Goal: Task Accomplishment & Management: Manage account settings

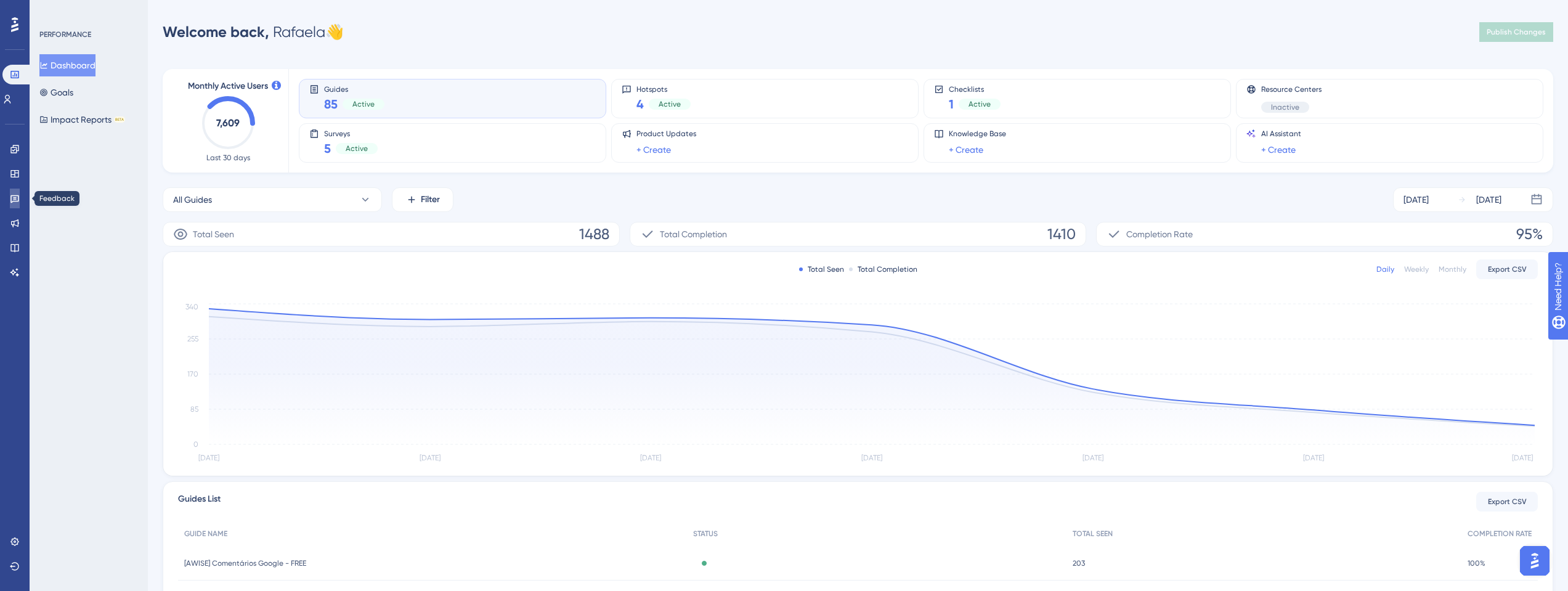
click at [20, 196] on link at bounding box center [14, 199] width 10 height 20
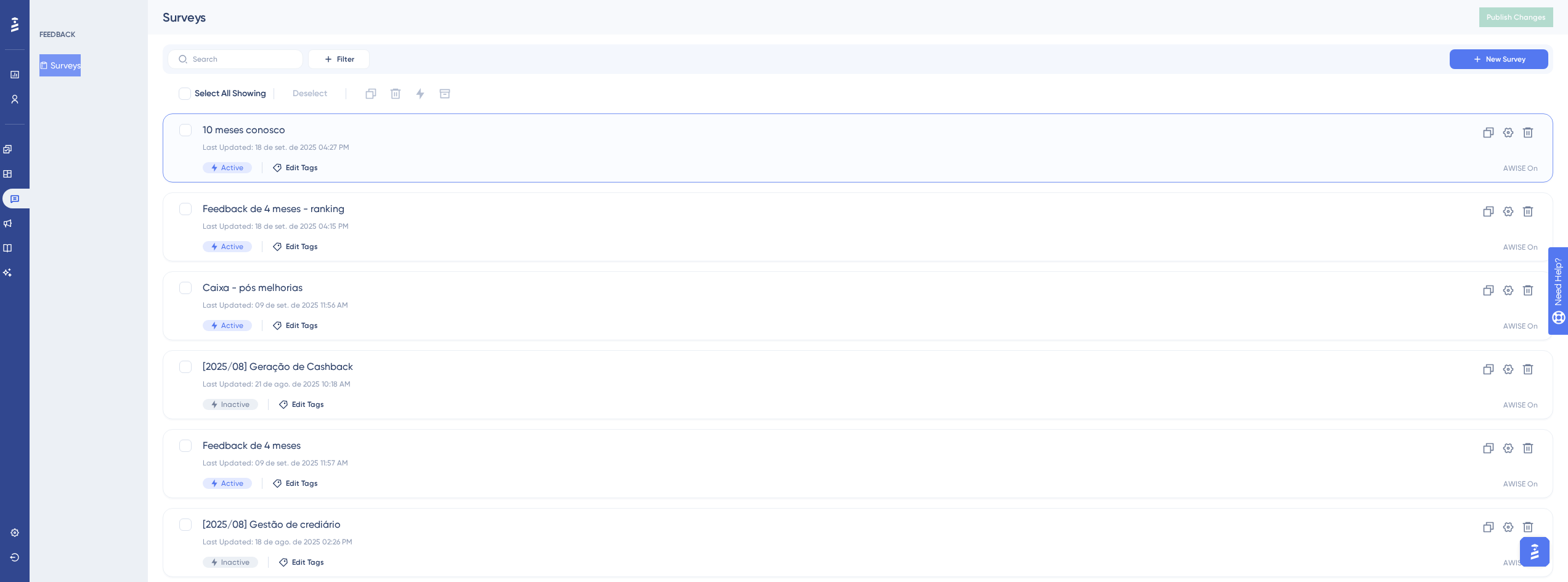
click at [266, 130] on span "10 meses conosco" at bounding box center [809, 130] width 1212 height 14
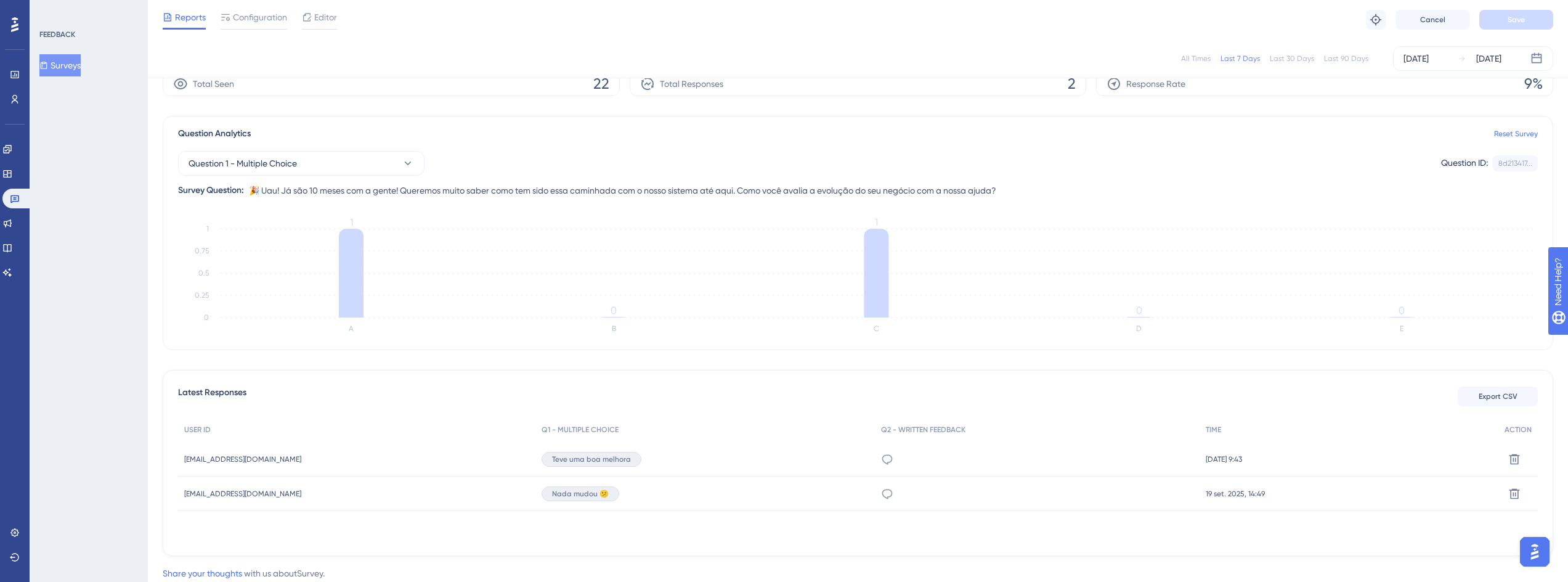
scroll to position [95, 0]
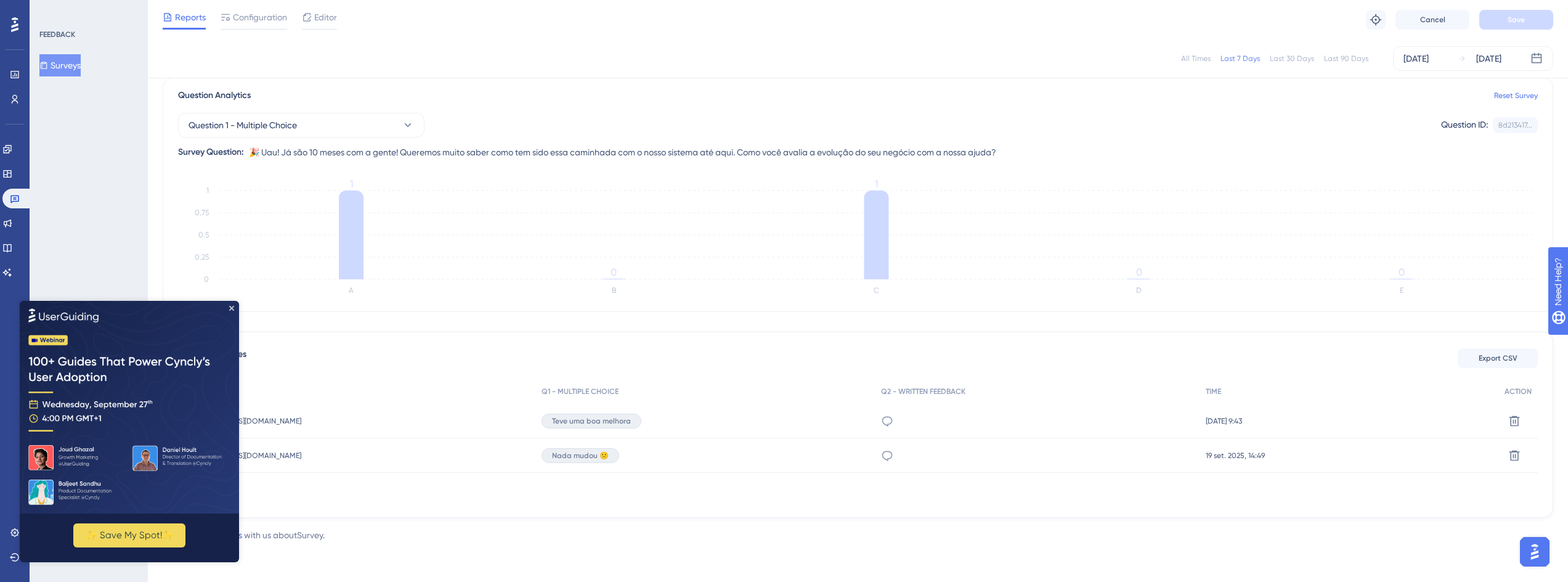
click at [234, 310] on img at bounding box center [129, 407] width 219 height 212
click at [232, 307] on icon "Close Preview" at bounding box center [231, 307] width 5 height 5
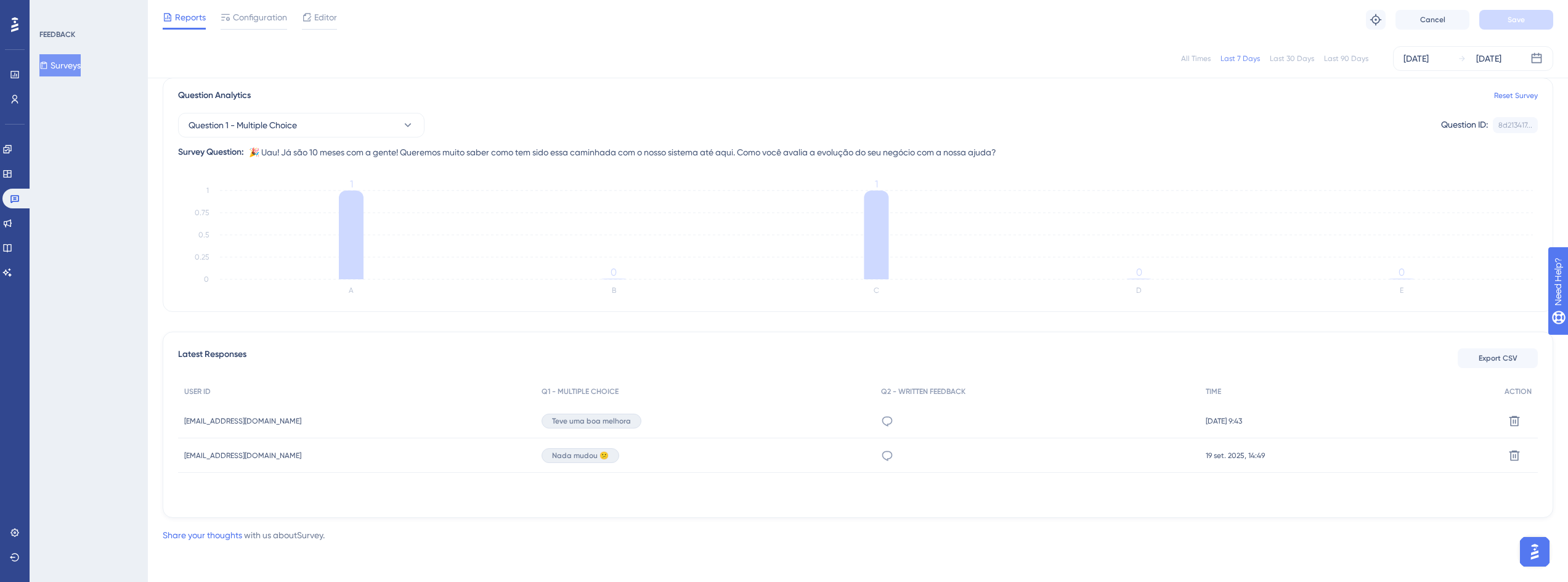
drag, startPoint x: 325, startPoint y: 455, endPoint x: 181, endPoint y: 455, distance: 144.0
click at [181, 455] on div "[EMAIL_ADDRESS][DOMAIN_NAME] [EMAIL_ADDRESS][DOMAIN_NAME]" at bounding box center [357, 455] width 357 height 34
copy span "[EMAIL_ADDRESS][DOMAIN_NAME]"
click at [884, 419] on icon at bounding box center [888, 420] width 11 height 10
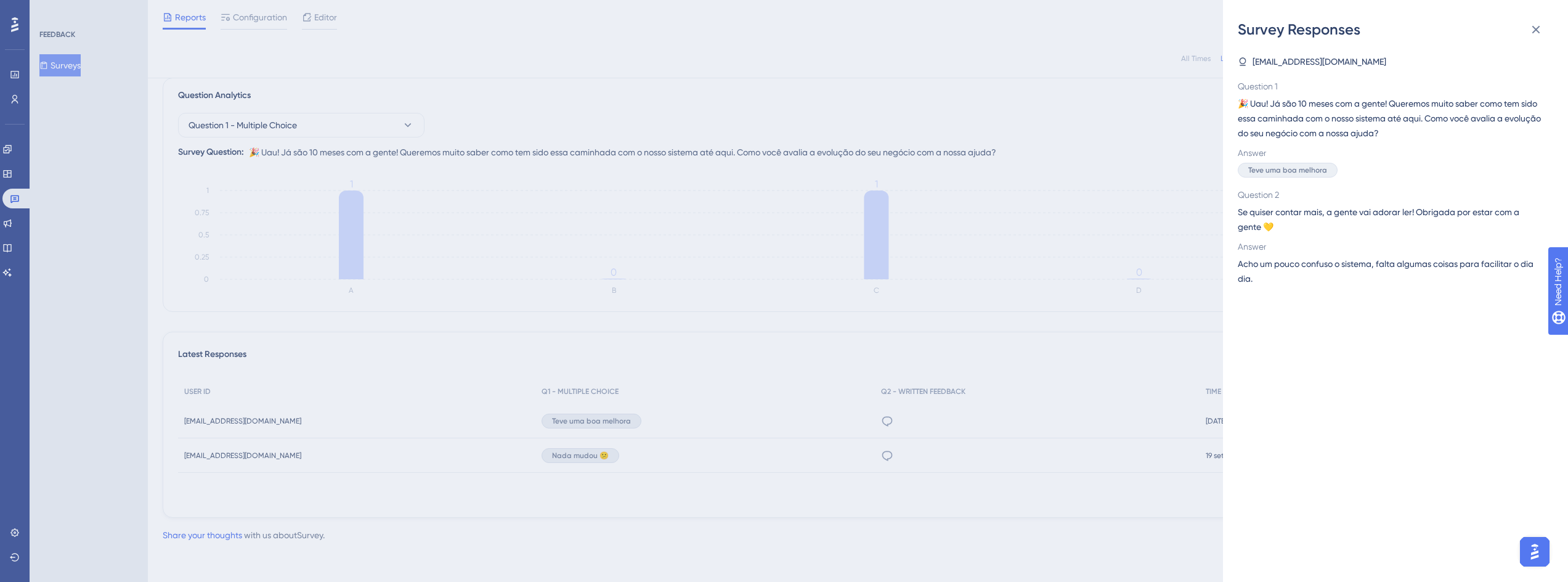
click at [1032, 50] on div "Survey Responses [EMAIL_ADDRESS][DOMAIN_NAME] Question 1 🎉 Uau! Já são 10 meses…" at bounding box center [784, 291] width 1568 height 582
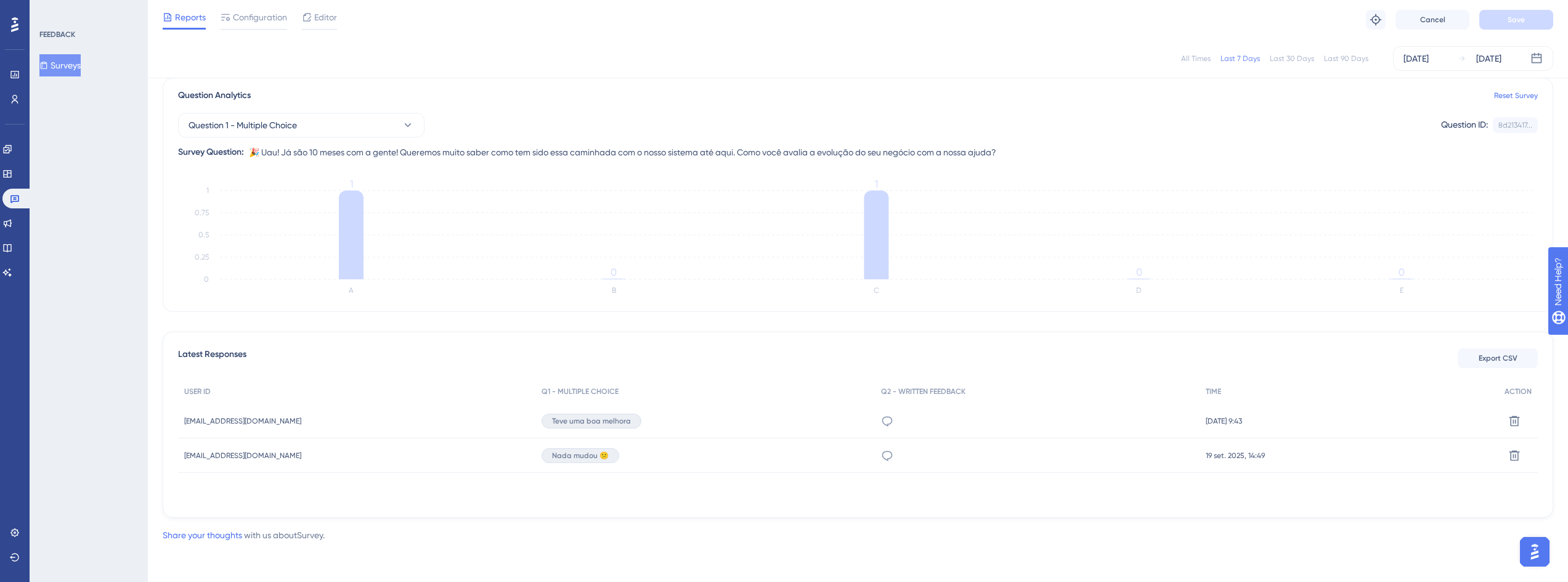
drag, startPoint x: 320, startPoint y: 419, endPoint x: 150, endPoint y: 411, distance: 170.2
click at [150, 411] on div "Performance Users Engagement Widgets Feedback Product Updates Knowledge Base AI…" at bounding box center [858, 234] width 1420 height 657
copy span "[EMAIL_ADDRESS][DOMAIN_NAME]"
drag, startPoint x: 330, startPoint y: 457, endPoint x: 196, endPoint y: 407, distance: 143.0
click at [196, 407] on div "USER ID Q1 - MULTIPLE CHOICE Q2 - WRITTEN FEEDBACK TIME ACTION [EMAIL_ADDRESS][…" at bounding box center [858, 426] width 1360 height 93
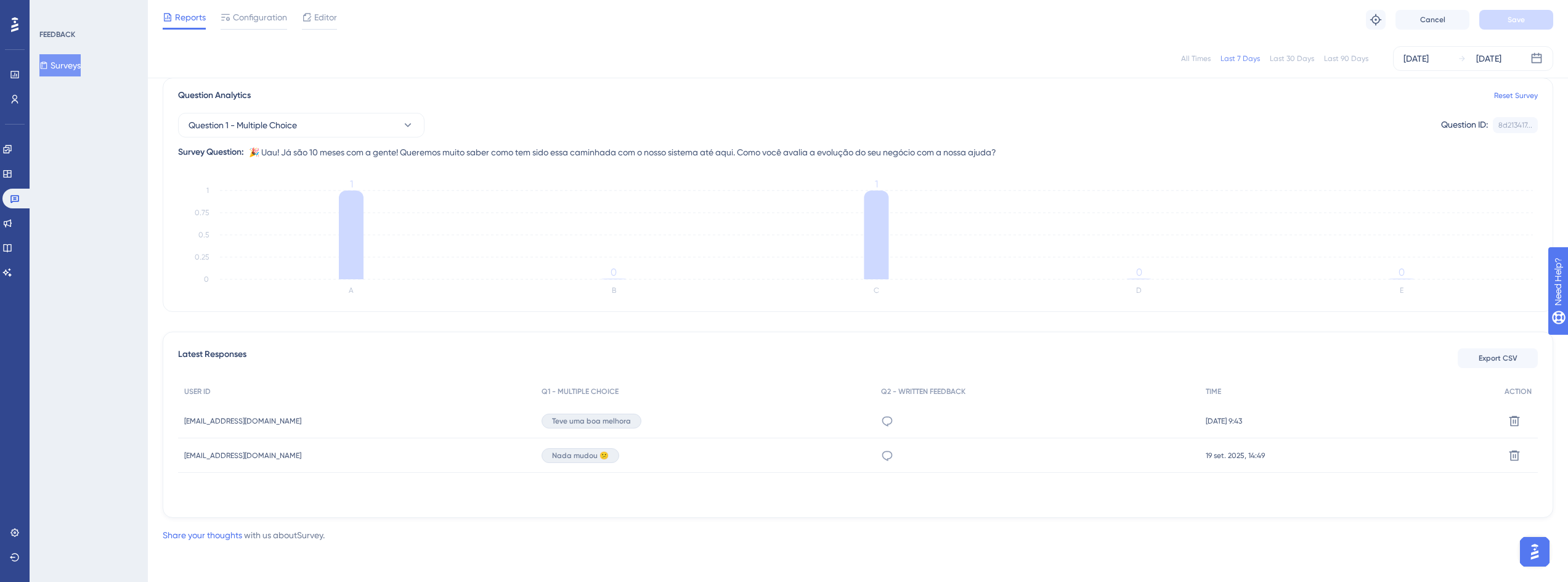
copy div "[EMAIL_ADDRESS][DOMAIN_NAME] [EMAIL_ADDRESS][DOMAIN_NAME] Teve uma boa melhora …"
click at [80, 71] on button "Surveys" at bounding box center [60, 64] width 41 height 22
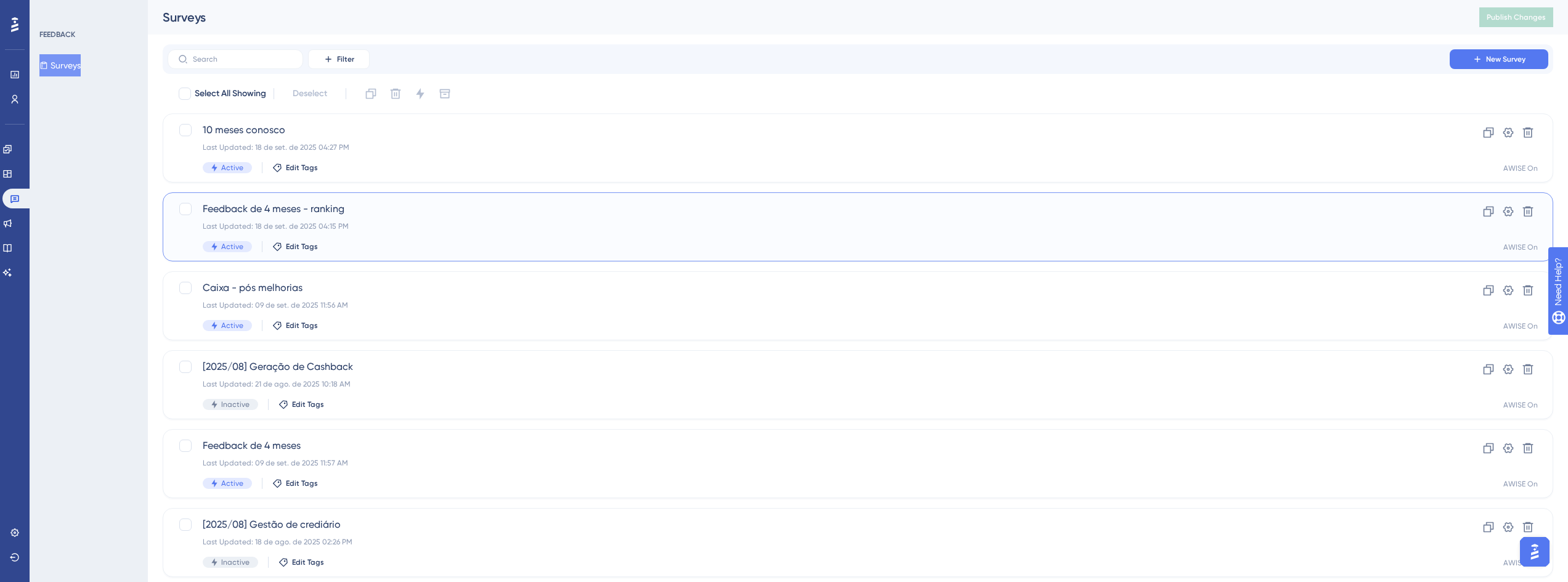
click at [333, 206] on span "Feedback de 4 meses - ranking" at bounding box center [809, 209] width 1212 height 14
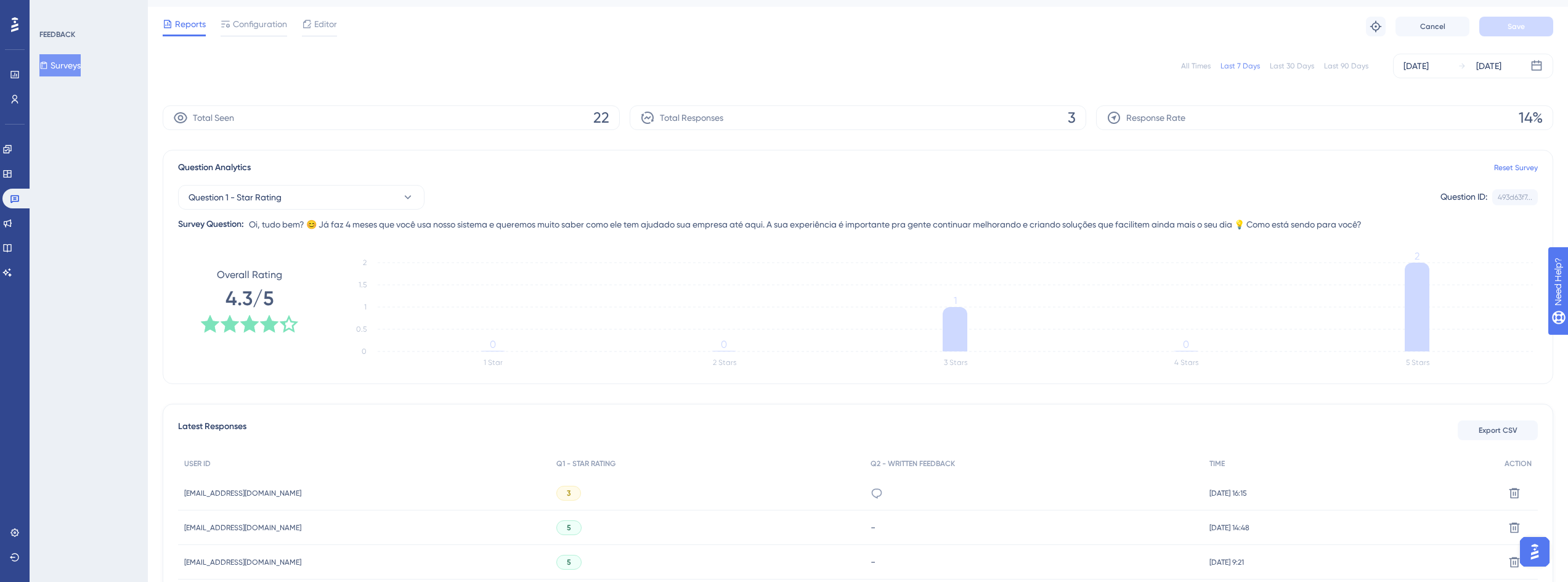
scroll to position [74, 0]
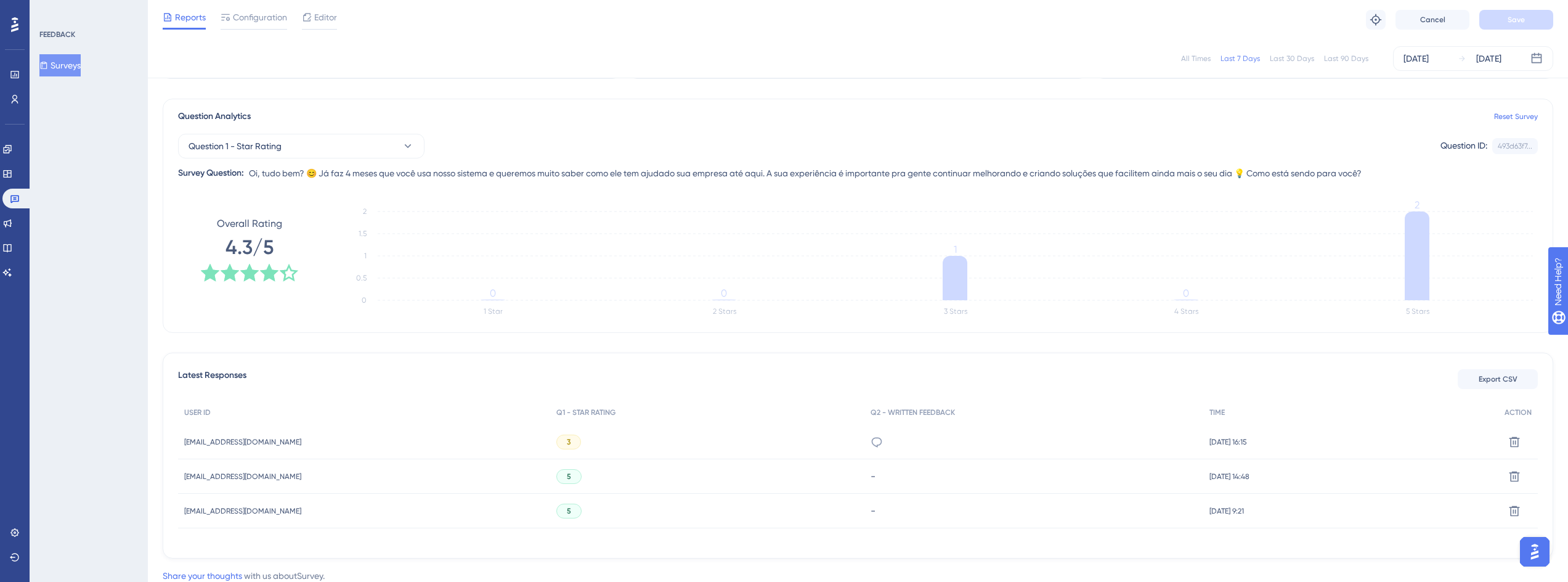
click at [872, 442] on div "PODERIAM DEIXAR QUE ABRICEM AS FOTOS DA MERCADORIA [APLIAR] NA TELA DE VENDAS" at bounding box center [1035, 442] width 340 height 34
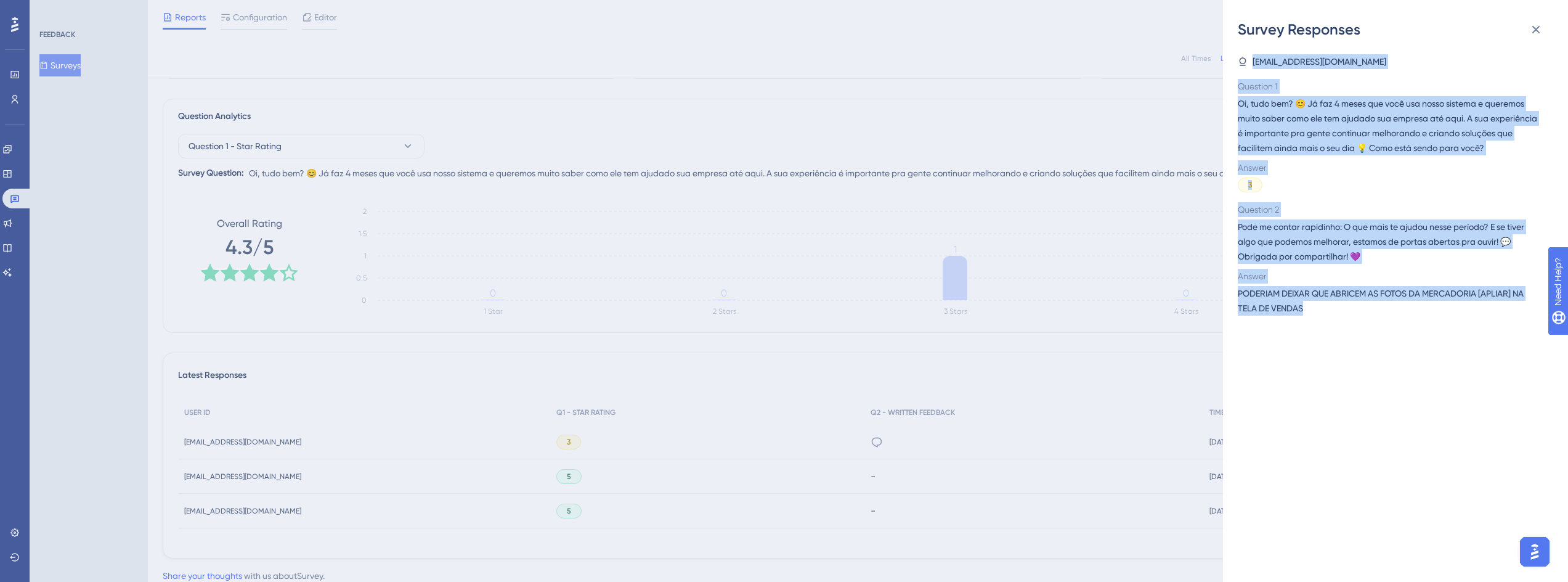
drag, startPoint x: 1242, startPoint y: 58, endPoint x: 1353, endPoint y: 356, distance: 318.0
click at [1353, 356] on div "Survey Responses [EMAIL_ADDRESS][DOMAIN_NAME] Question 1 Oi, tudo bem? 😊 Já faz…" at bounding box center [1395, 291] width 345 height 582
copy div "[EMAIL_ADDRESS][DOMAIN_NAME] Question 1 Oi, tudo bem? 😊 Já faz 4 meses que você…"
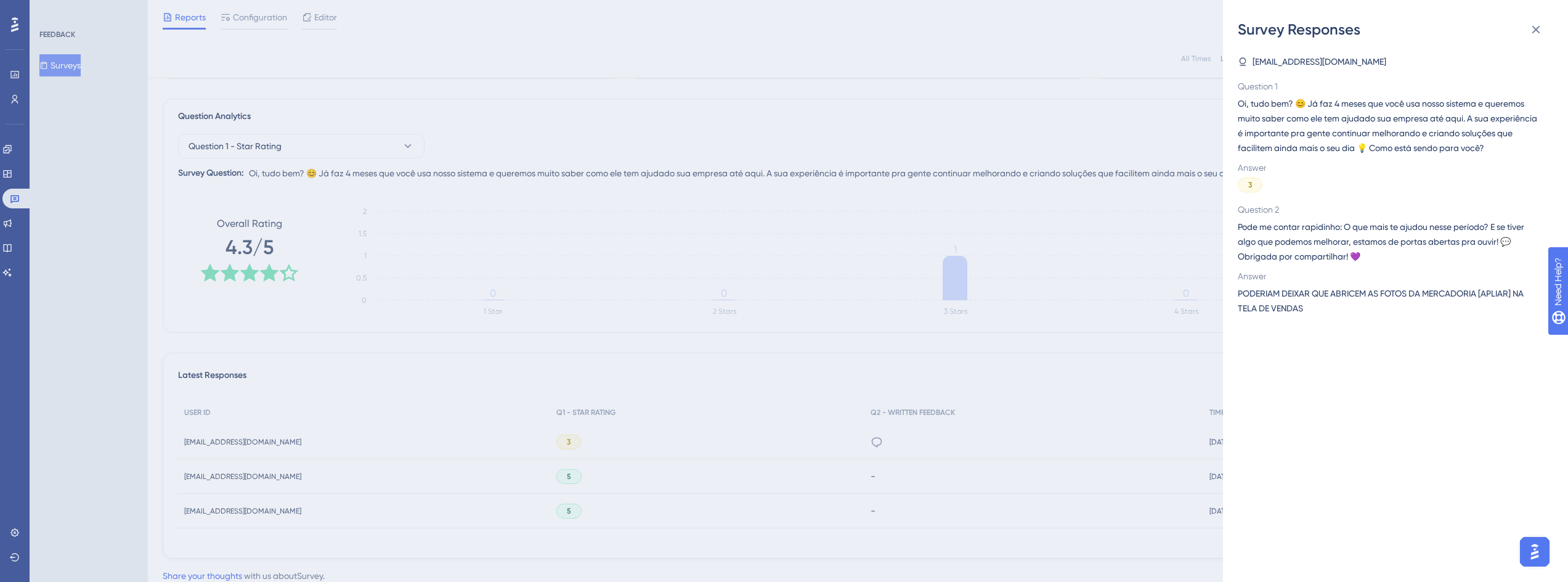
click at [586, 85] on div "Survey Responses [EMAIL_ADDRESS][DOMAIN_NAME] Question 1 Oi, tudo bem? 😊 Já faz…" at bounding box center [784, 291] width 1568 height 582
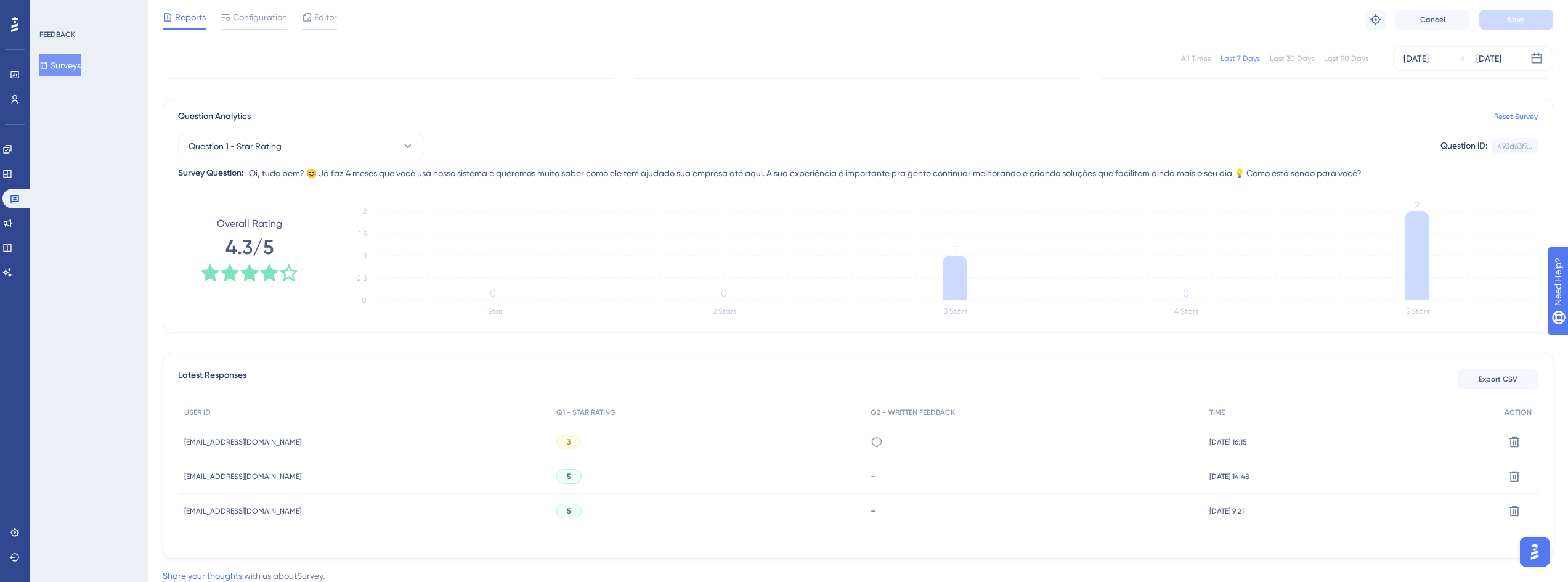
click at [80, 66] on button "Surveys" at bounding box center [60, 64] width 41 height 22
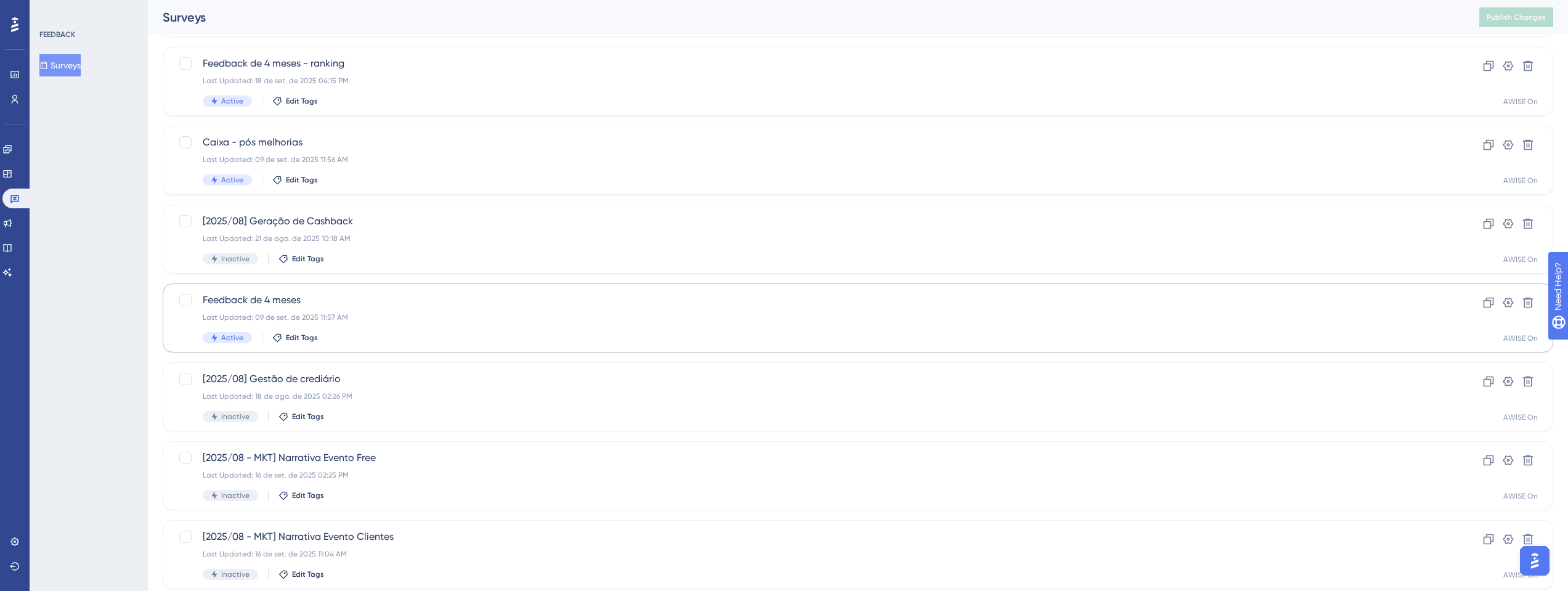
scroll to position [148, 0]
click at [254, 294] on span "Feedback de 4 meses" at bounding box center [809, 297] width 1212 height 14
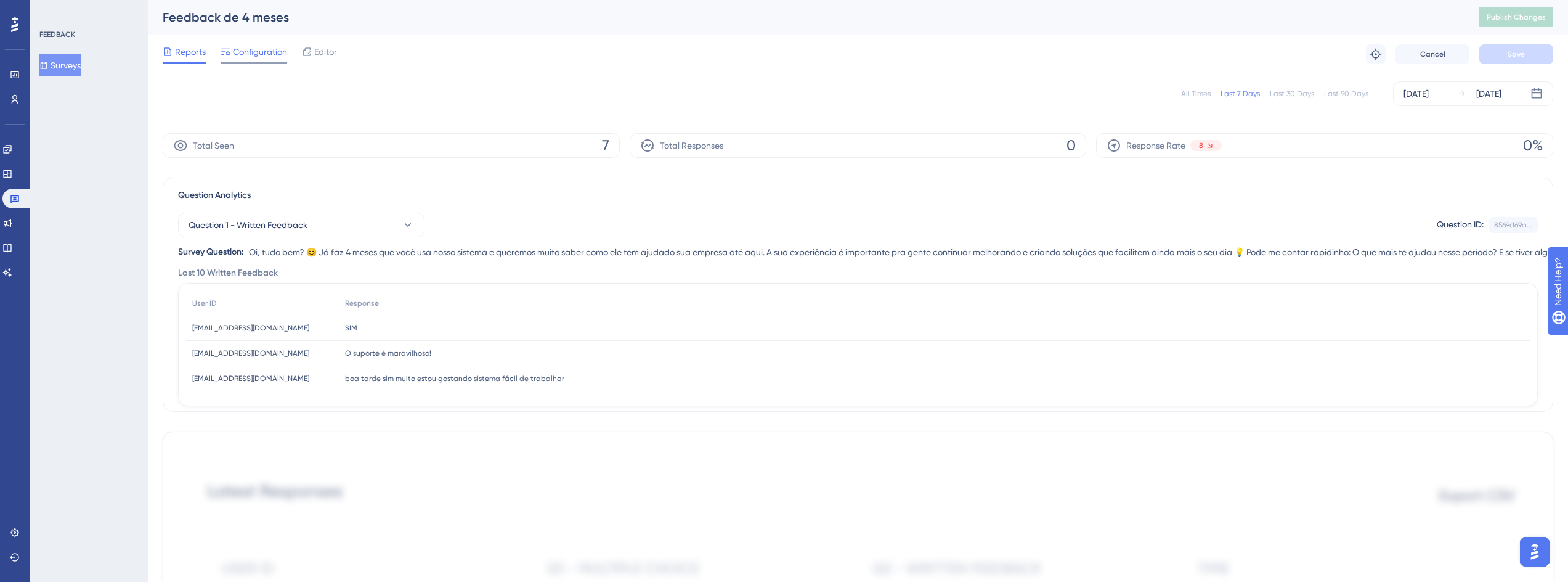
click at [268, 51] on span "Configuration" at bounding box center [259, 51] width 54 height 14
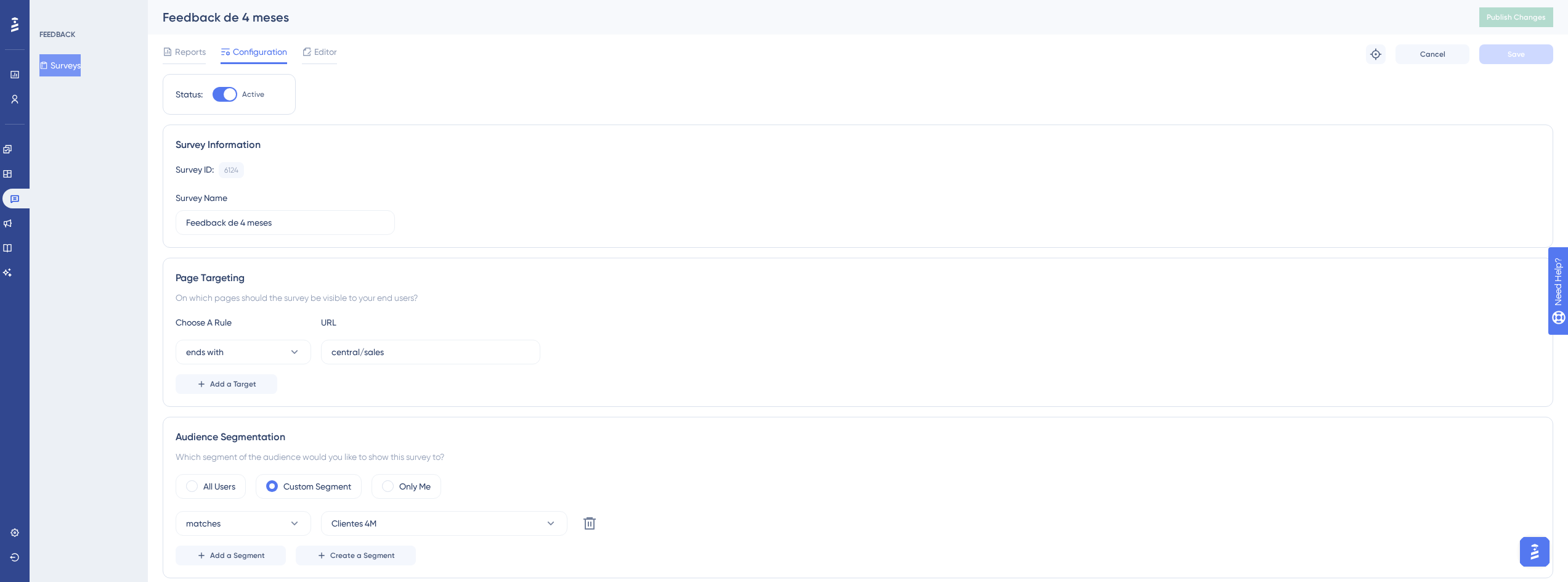
click at [218, 93] on div at bounding box center [225, 94] width 24 height 14
click at [212, 94] on input "Active" at bounding box center [212, 94] width 1 height 1
checkbox input "false"
click at [1501, 60] on button "Save" at bounding box center [1516, 54] width 74 height 20
click at [182, 52] on span "Reports" at bounding box center [190, 51] width 31 height 14
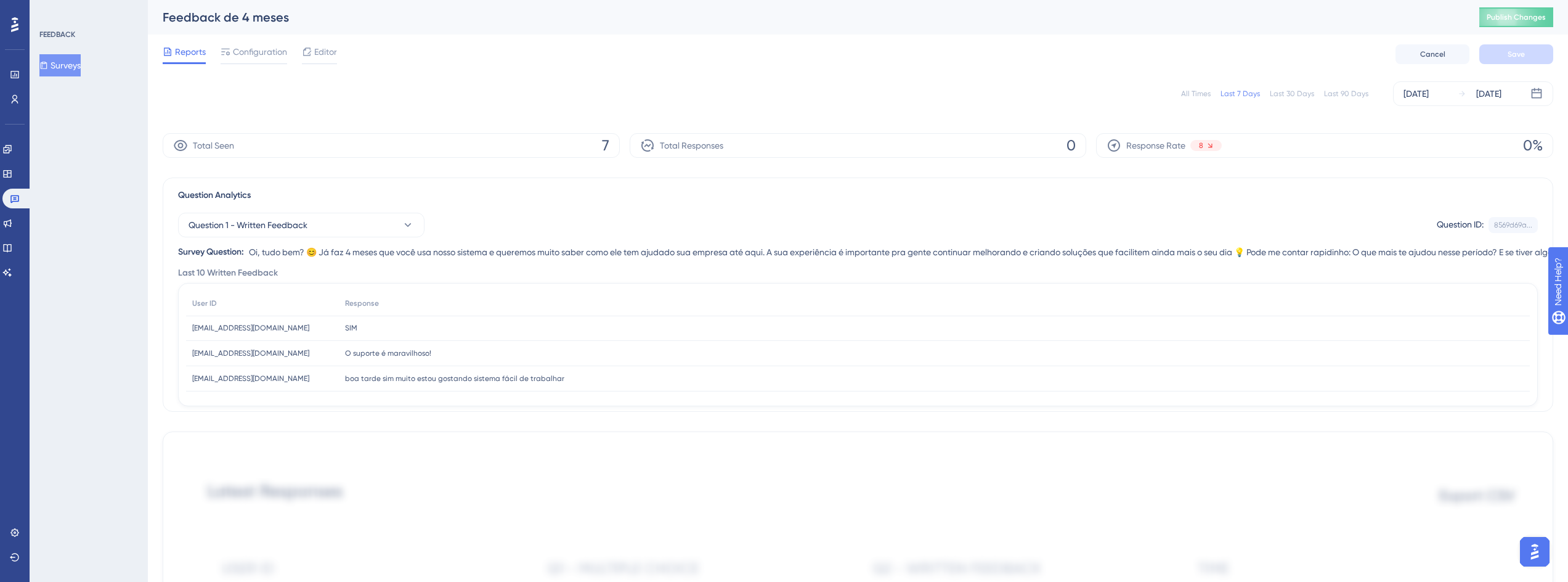
click at [63, 65] on button "Surveys" at bounding box center [60, 64] width 41 height 22
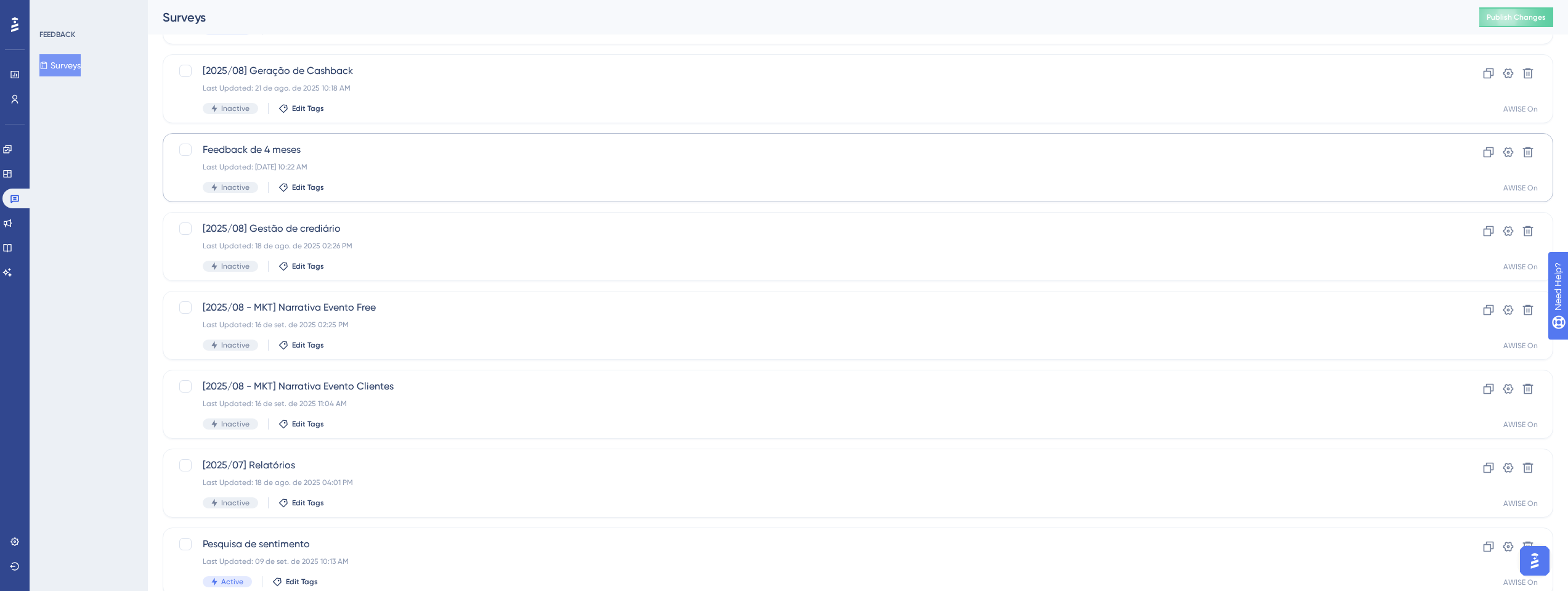
scroll to position [366, 0]
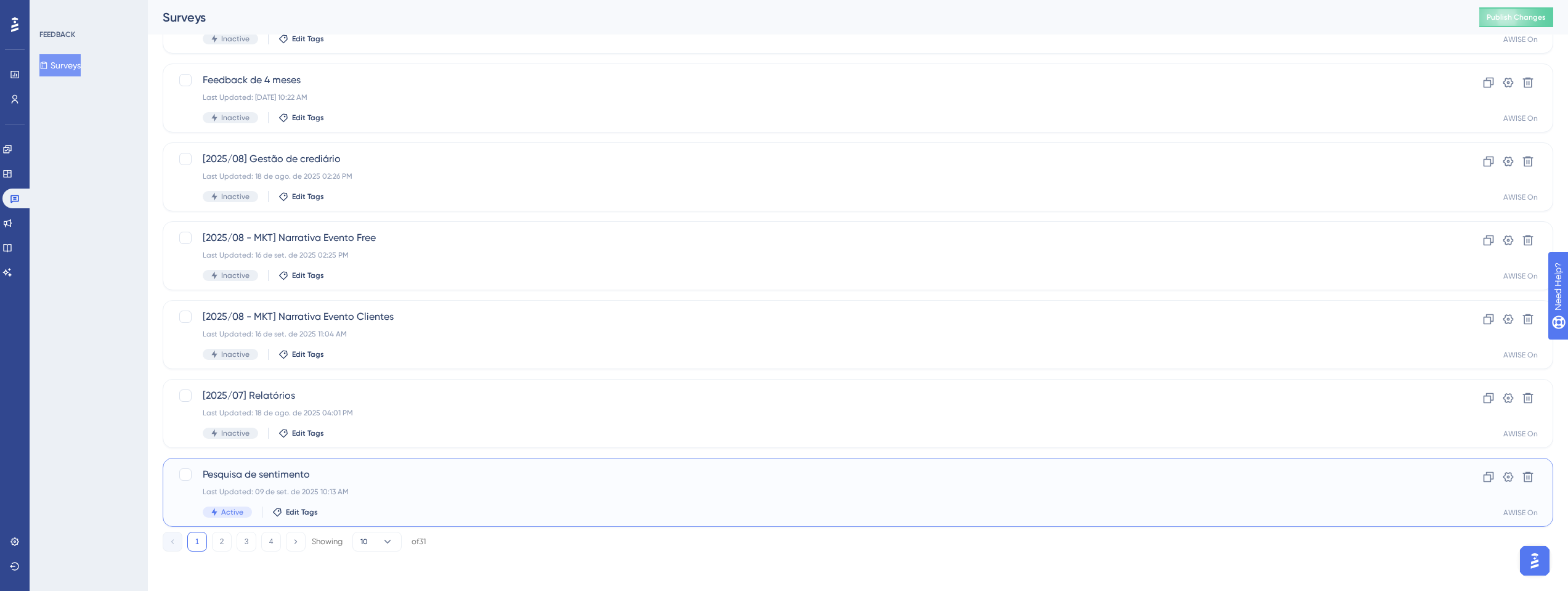
click at [228, 476] on span "Pesquisa de sentimento" at bounding box center [809, 474] width 1212 height 14
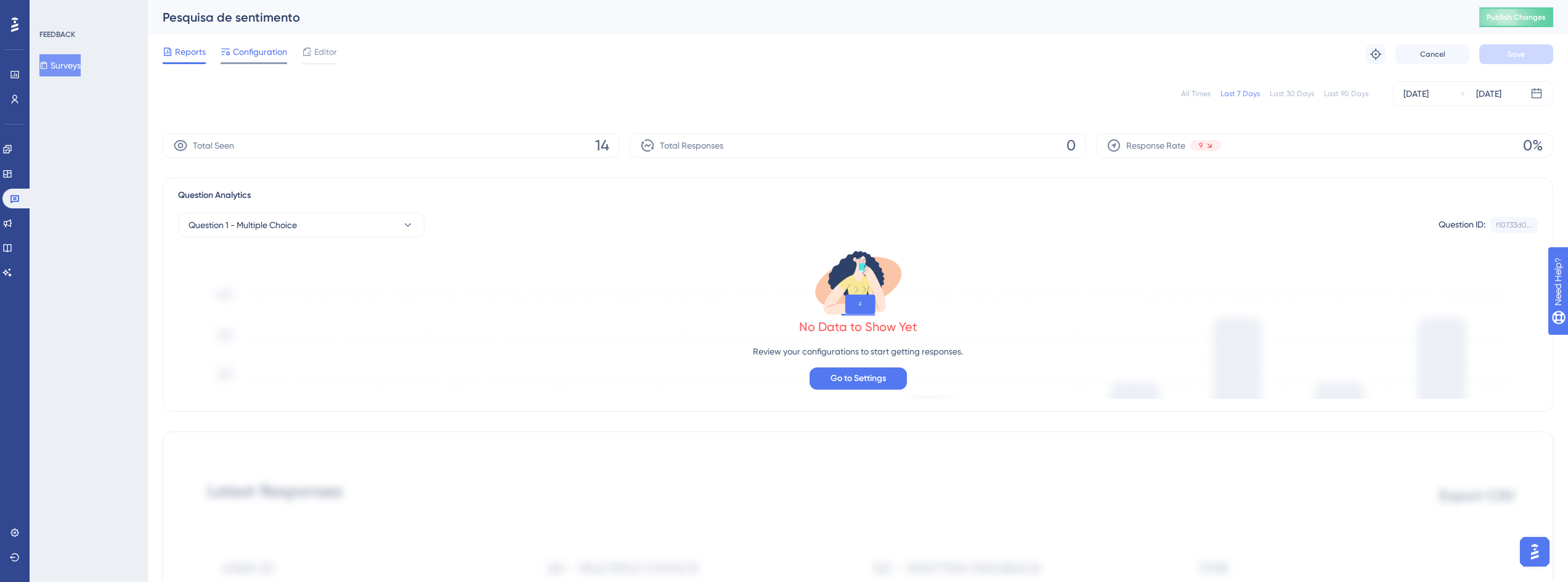
click at [274, 54] on span "Configuration" at bounding box center [259, 51] width 54 height 14
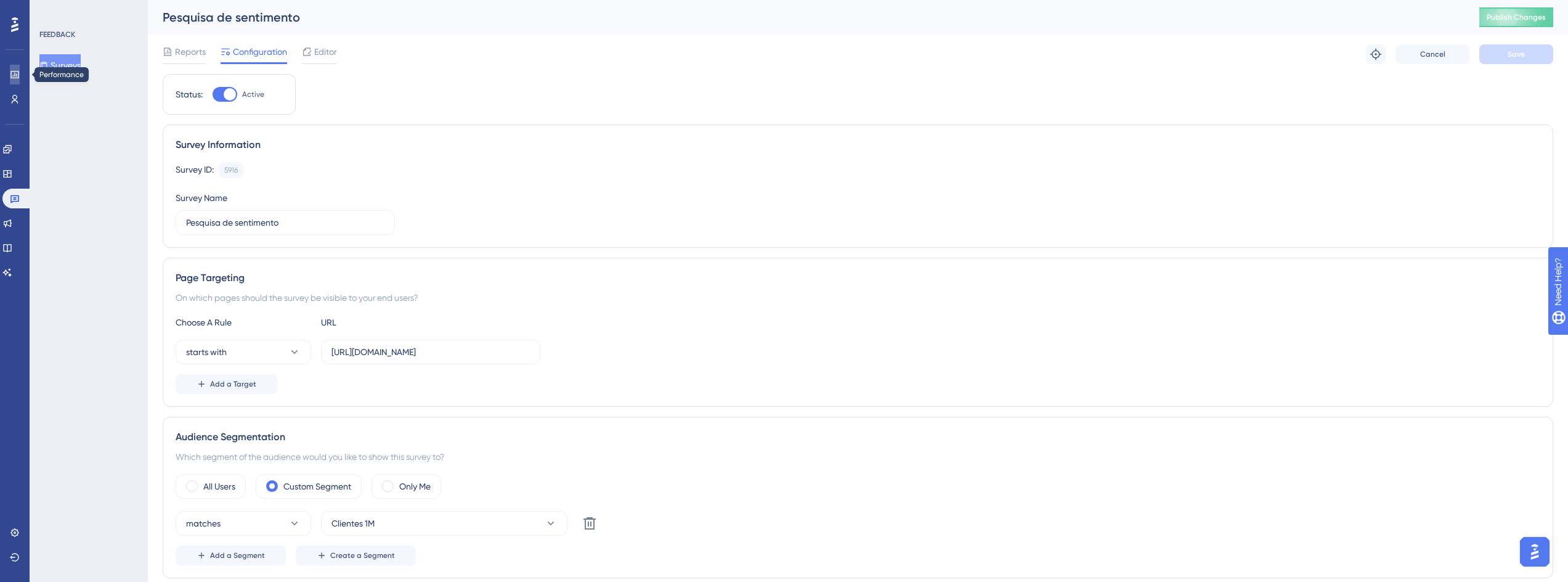
click at [20, 76] on link at bounding box center [14, 74] width 10 height 20
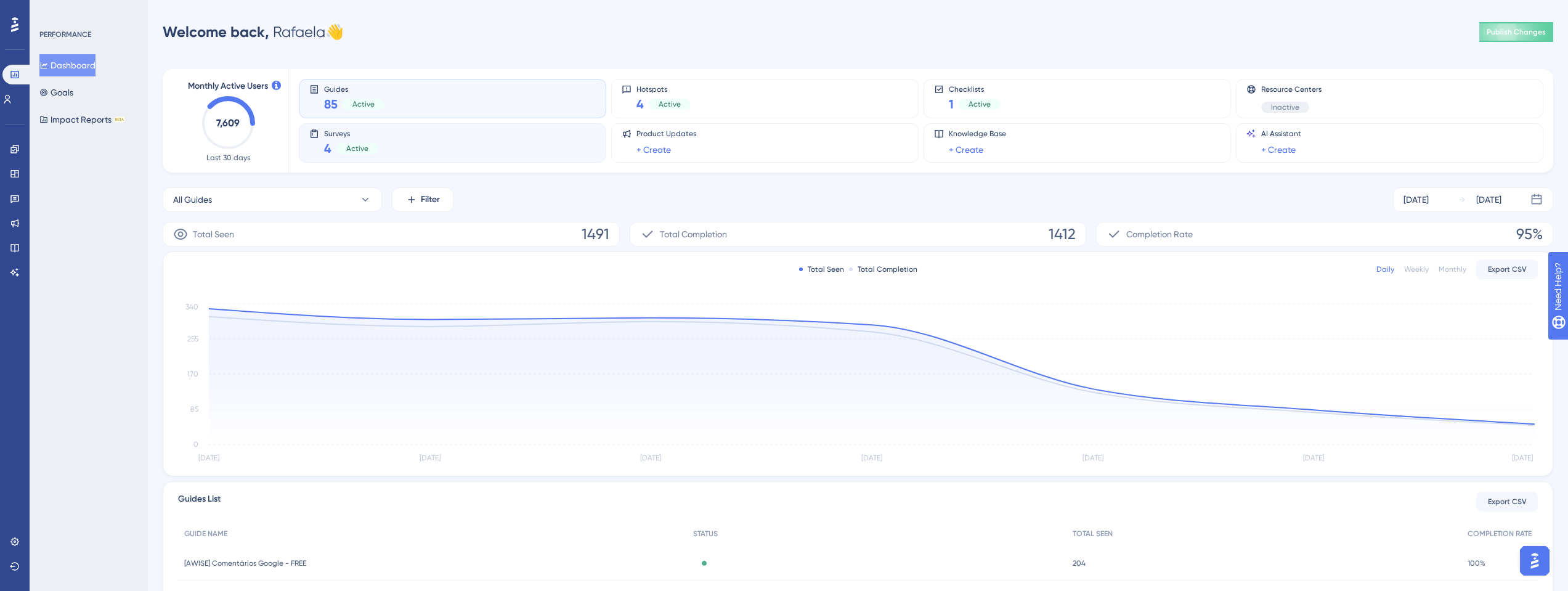
click at [392, 137] on div "Surveys 4 Active" at bounding box center [453, 143] width 287 height 28
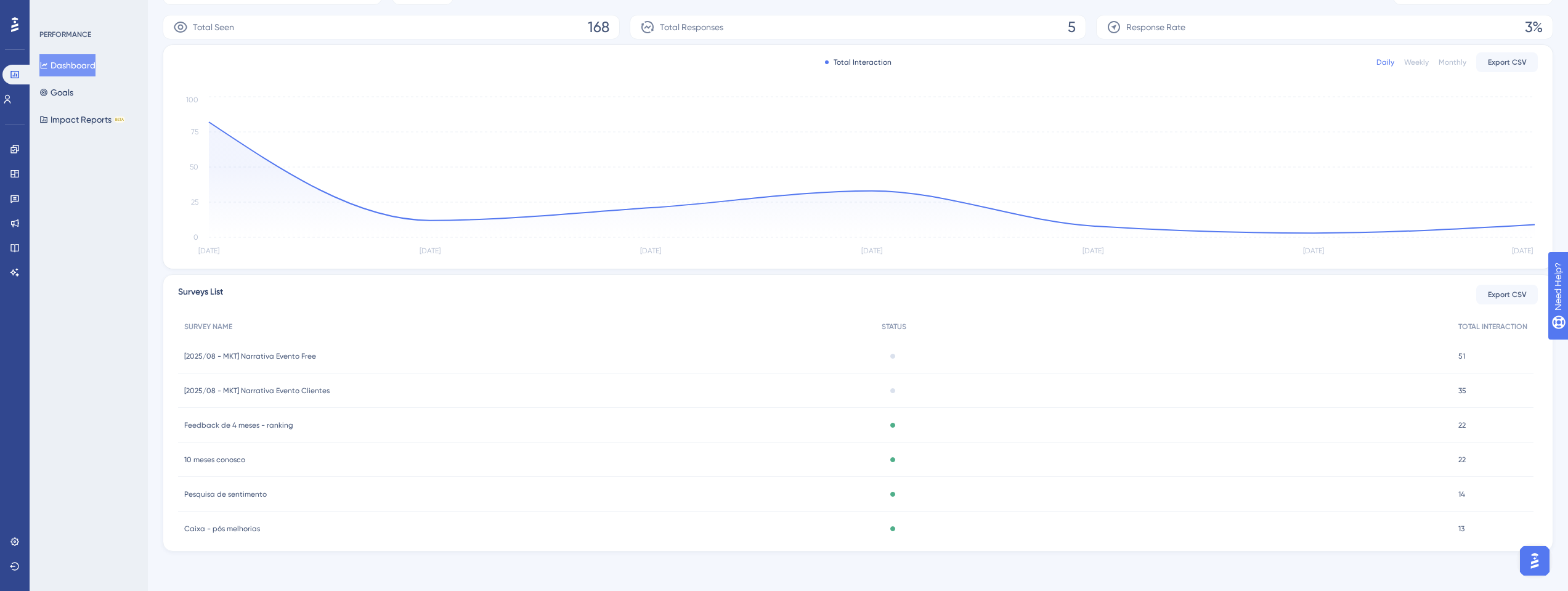
click at [267, 429] on span "Feedback de 4 meses - ranking" at bounding box center [239, 425] width 109 height 10
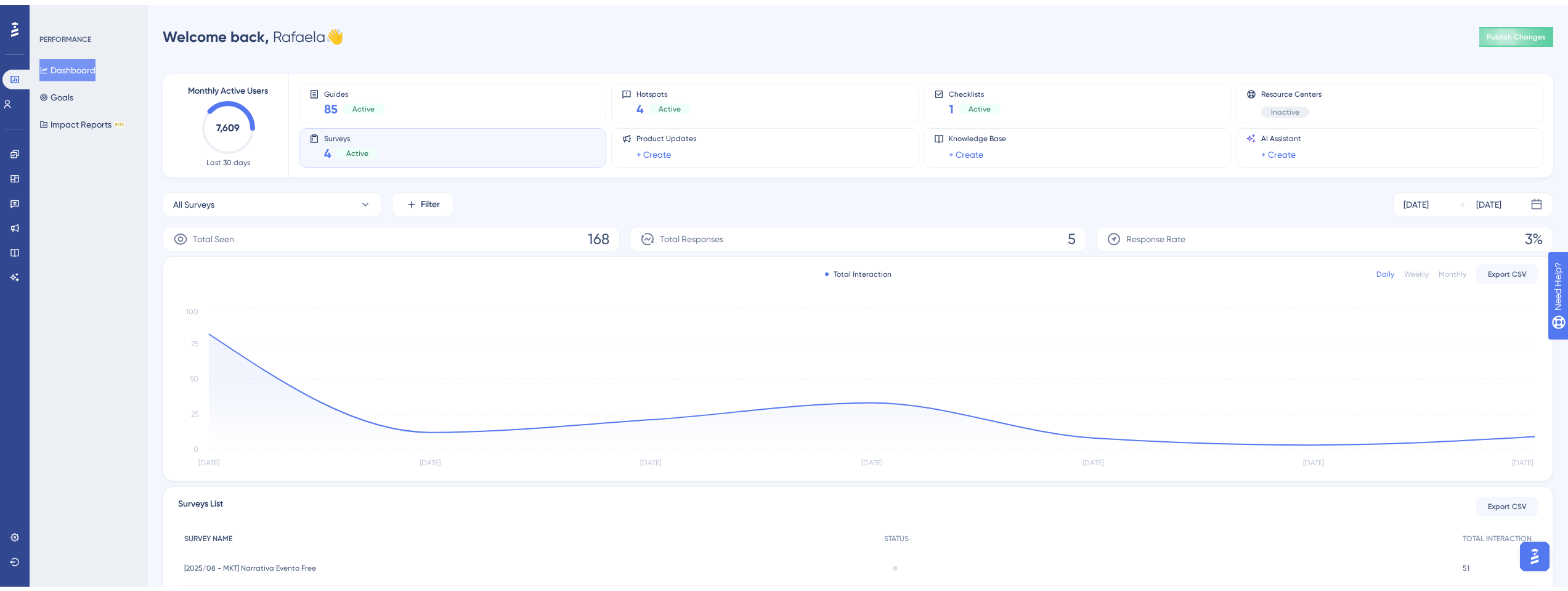
scroll to position [207, 0]
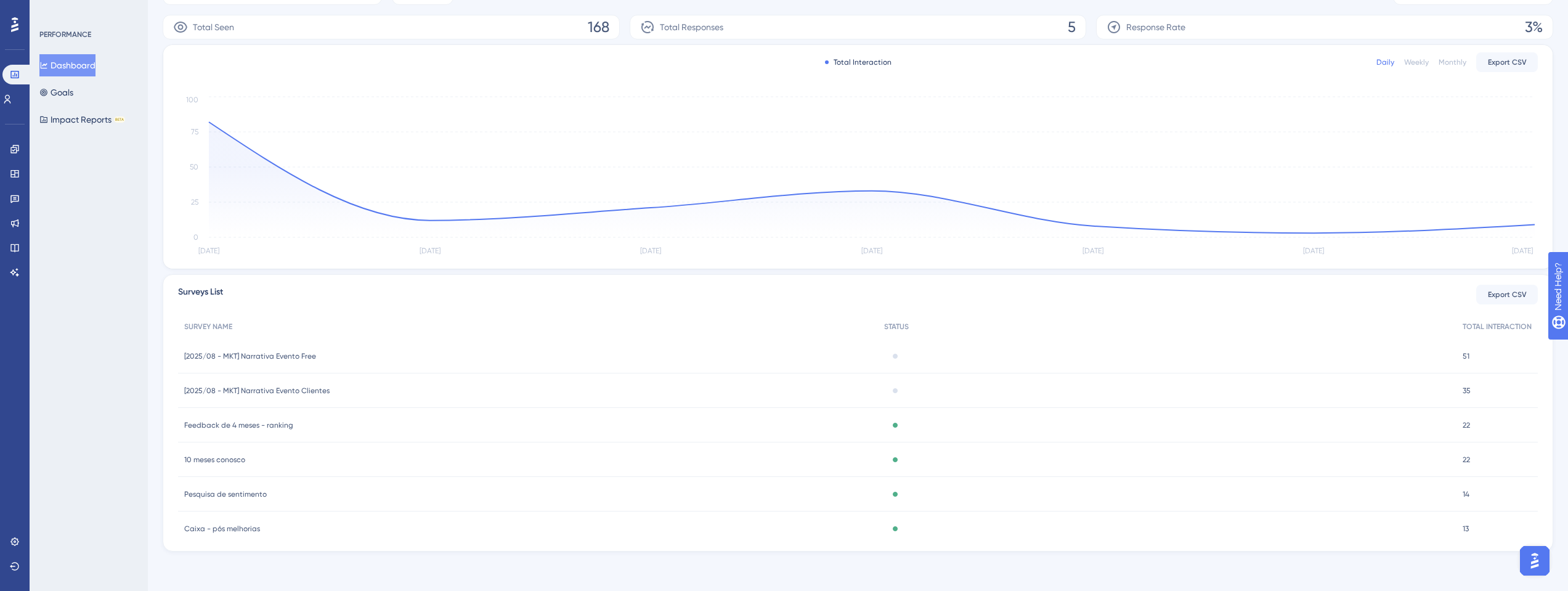
click at [944, 360] on div "Inactive" at bounding box center [1167, 356] width 580 height 34
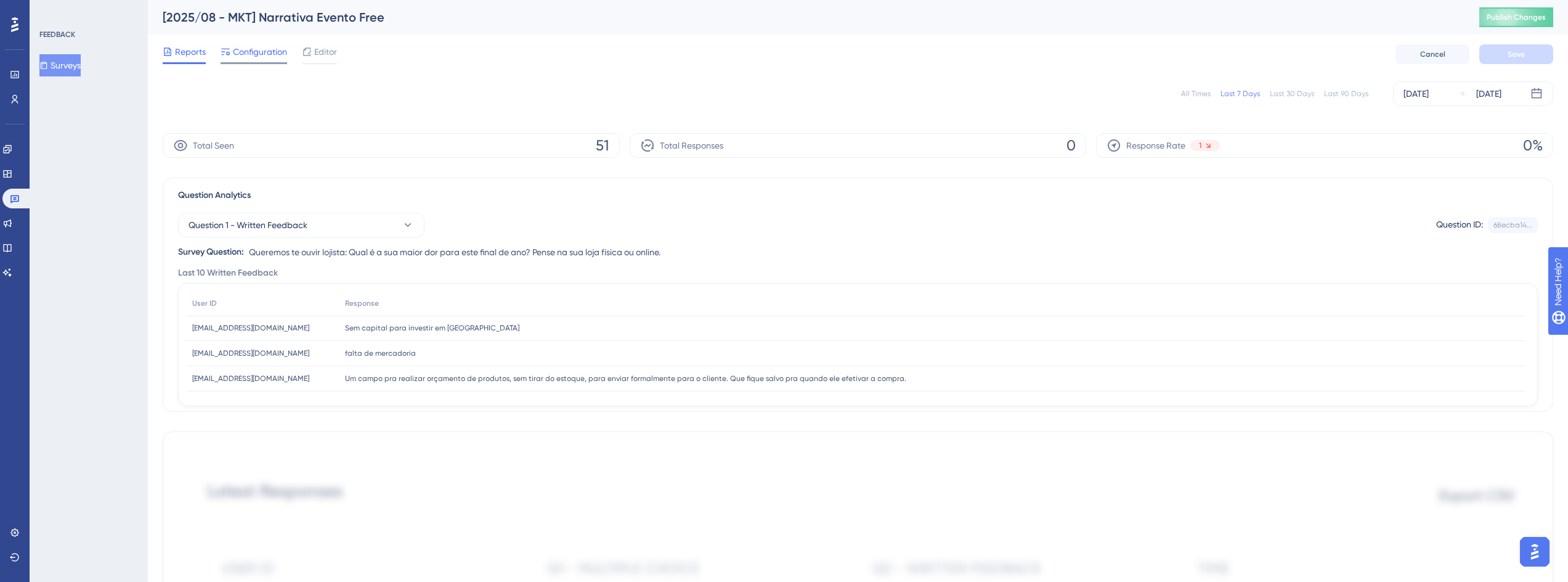
click at [272, 51] on span "Configuration" at bounding box center [259, 51] width 54 height 14
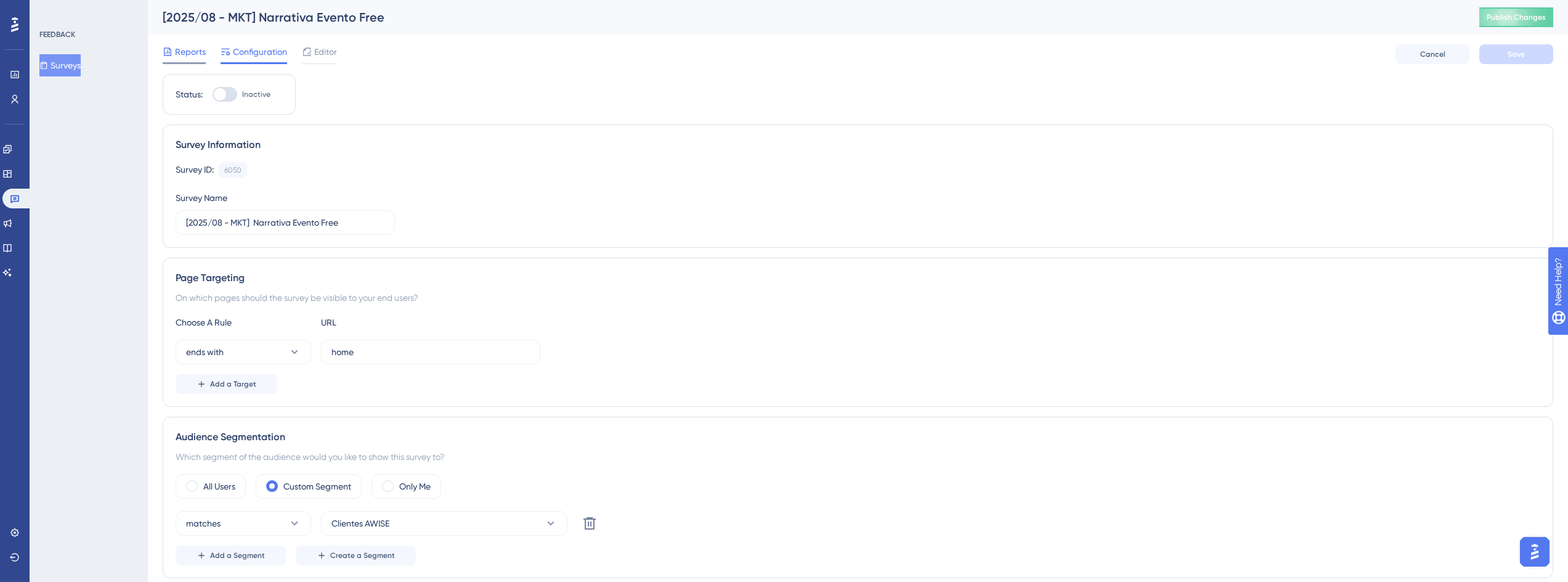
click at [190, 48] on span "Reports" at bounding box center [190, 51] width 31 height 14
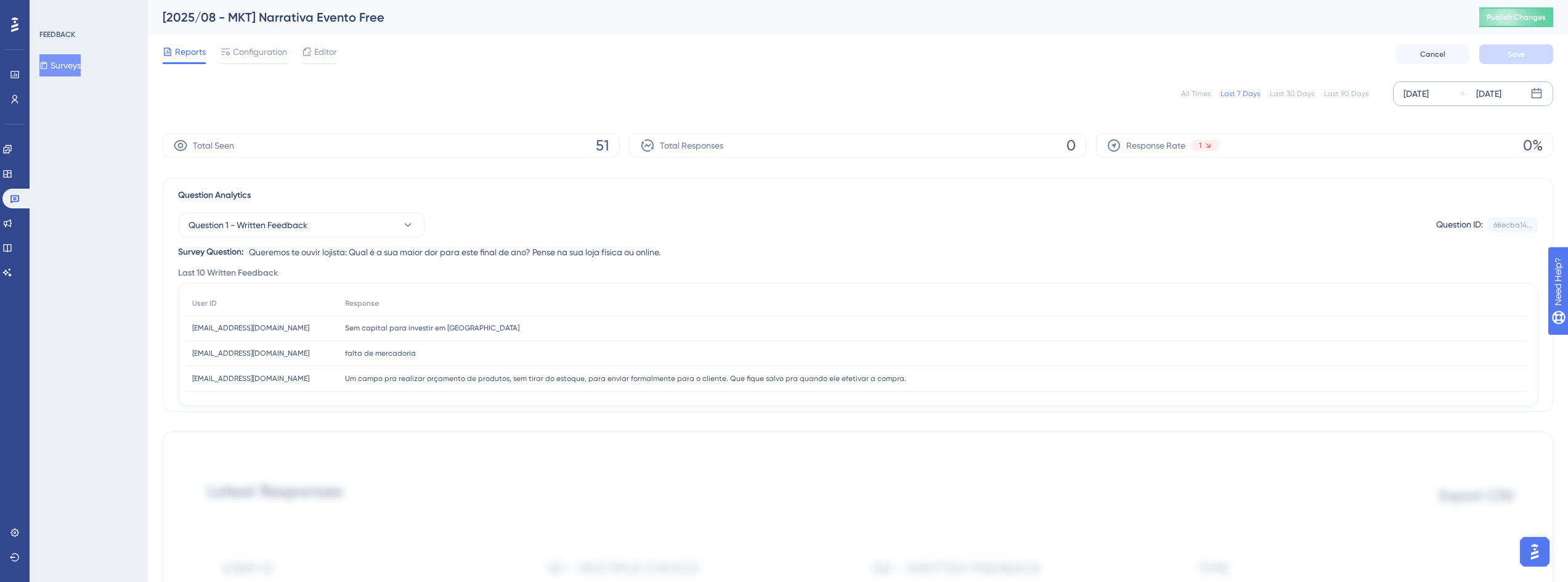
click at [1429, 93] on div "[DATE]" at bounding box center [1416, 93] width 25 height 14
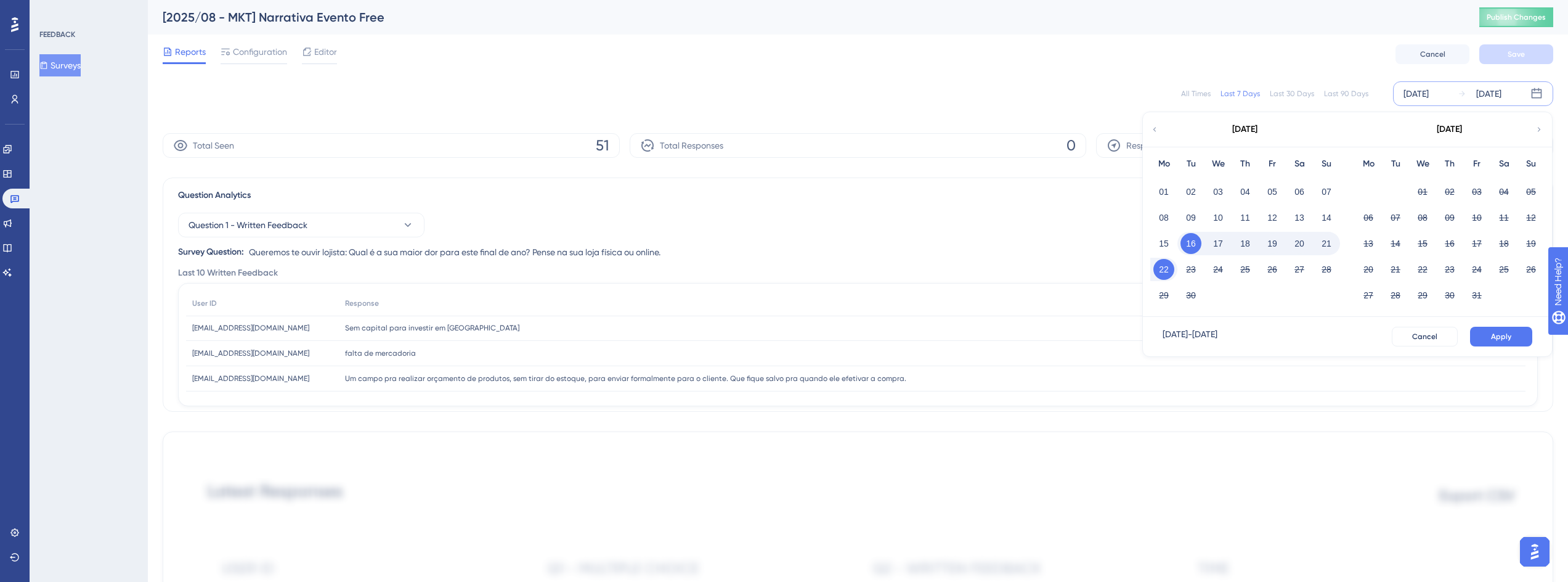
click at [1302, 241] on button "20" at bounding box center [1299, 244] width 21 height 21
click at [1504, 333] on span "Apply" at bounding box center [1501, 336] width 20 height 10
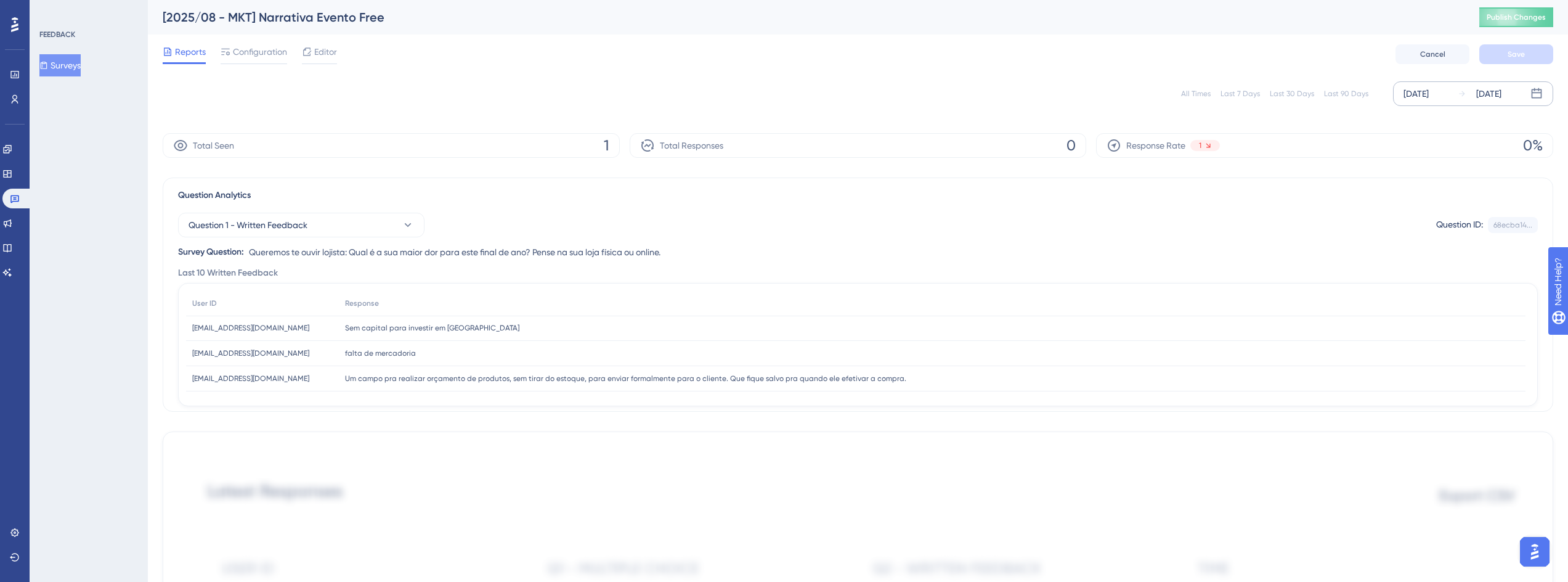
click at [189, 54] on span "Reports" at bounding box center [190, 51] width 31 height 14
click at [247, 58] on span "Configuration" at bounding box center [259, 51] width 54 height 14
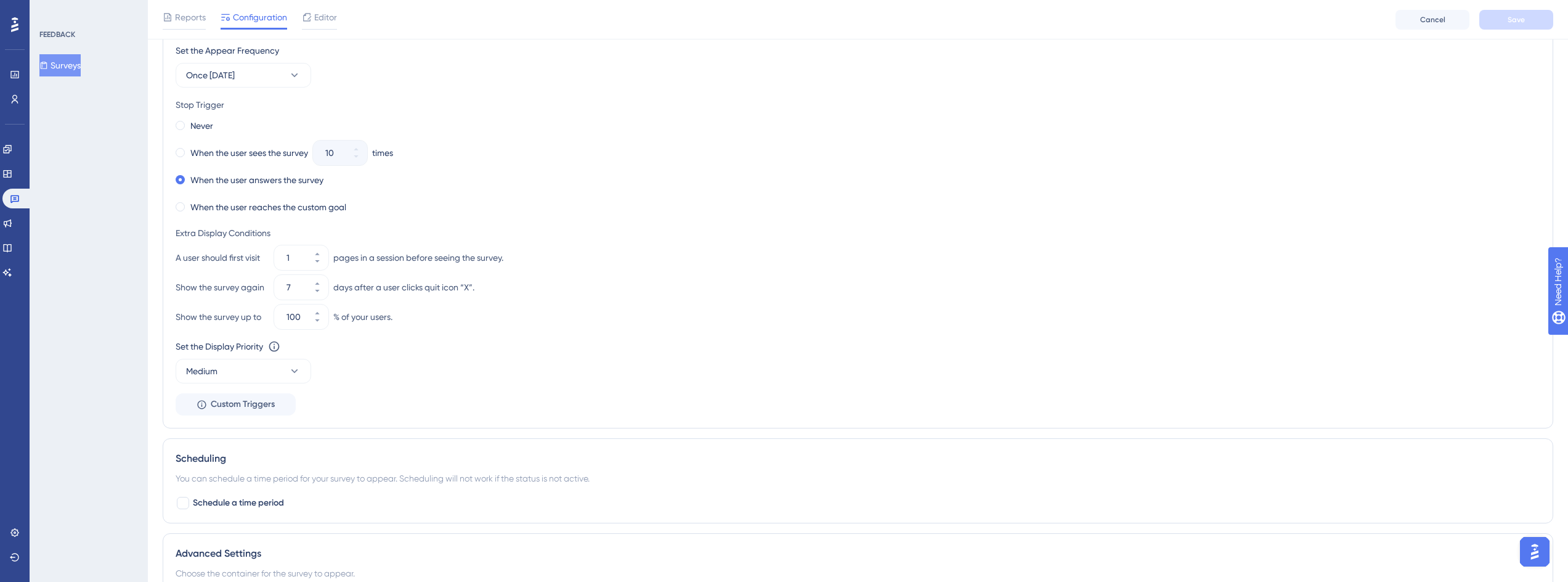
scroll to position [552, 0]
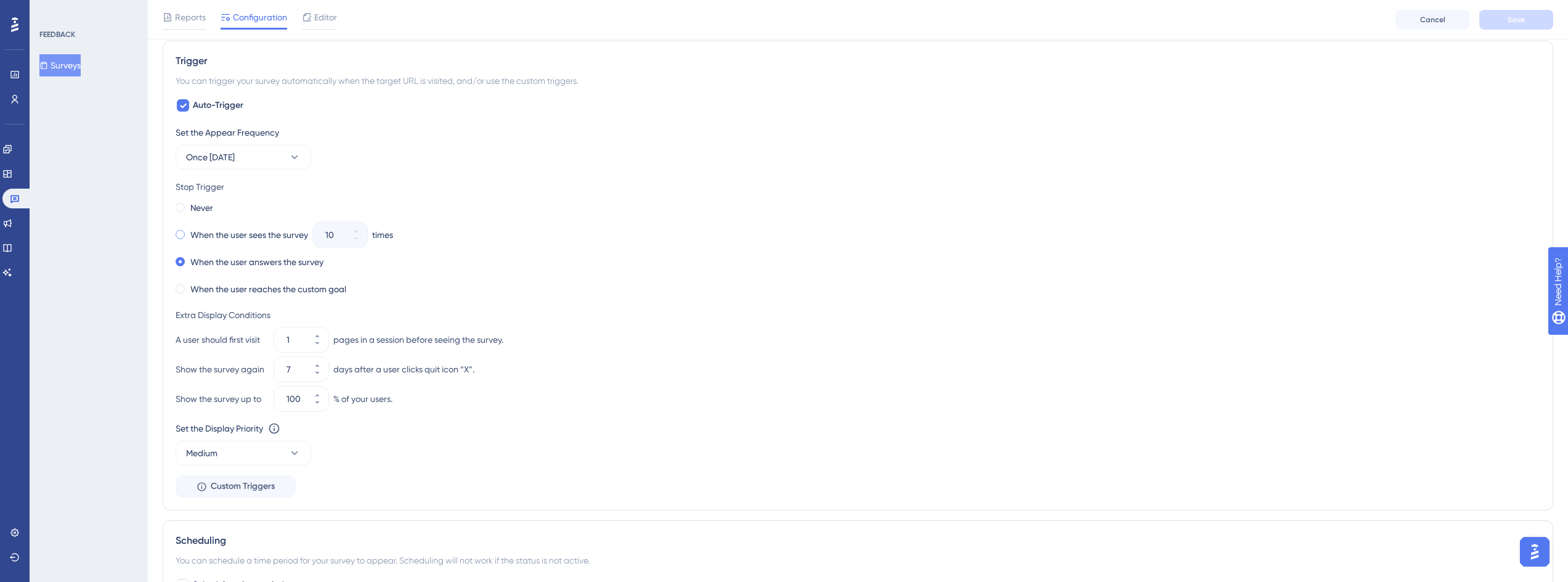
click at [179, 233] on span at bounding box center [180, 234] width 9 height 9
click at [189, 231] on input "radio" at bounding box center [189, 231] width 0 height 0
click at [234, 159] on span "Once [DATE]" at bounding box center [210, 156] width 49 height 14
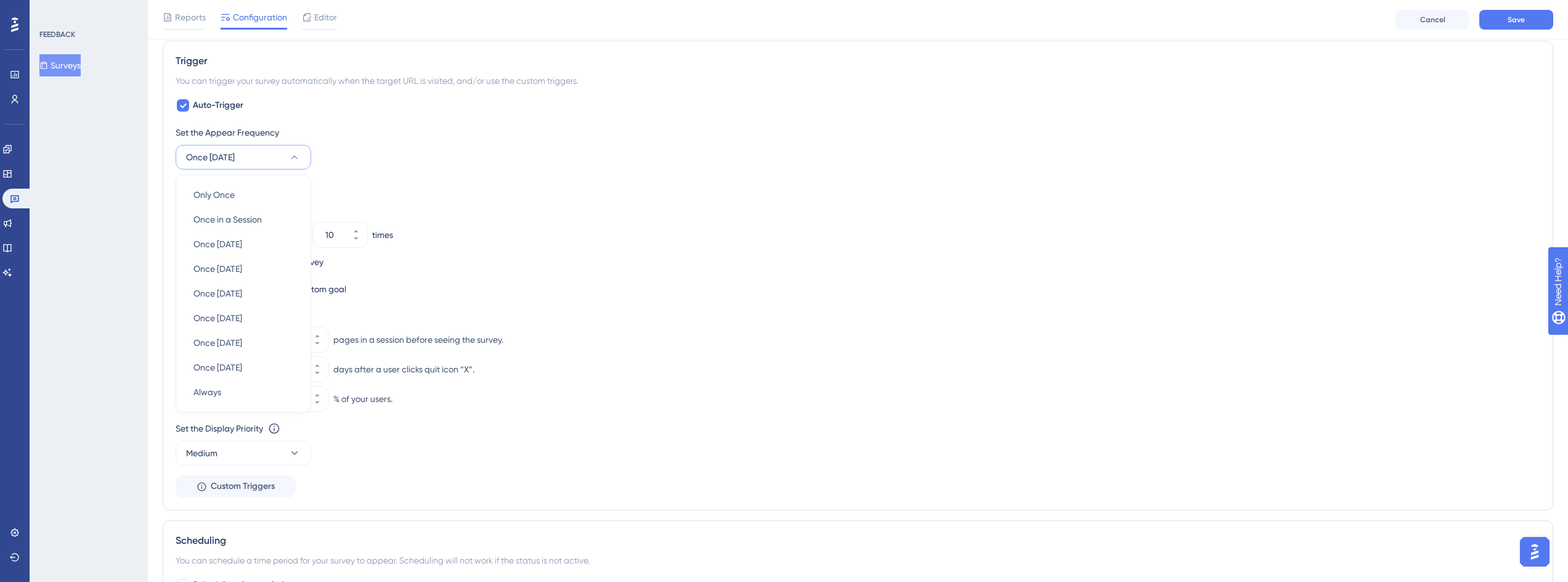
scroll to position [555, 0]
drag, startPoint x: 279, startPoint y: 195, endPoint x: 902, endPoint y: 273, distance: 627.9
click at [839, 271] on div "Set the Appear Frequency Once [DATE] Only Once Only Once Once in a Session Once…" at bounding box center [857, 309] width 1365 height 373
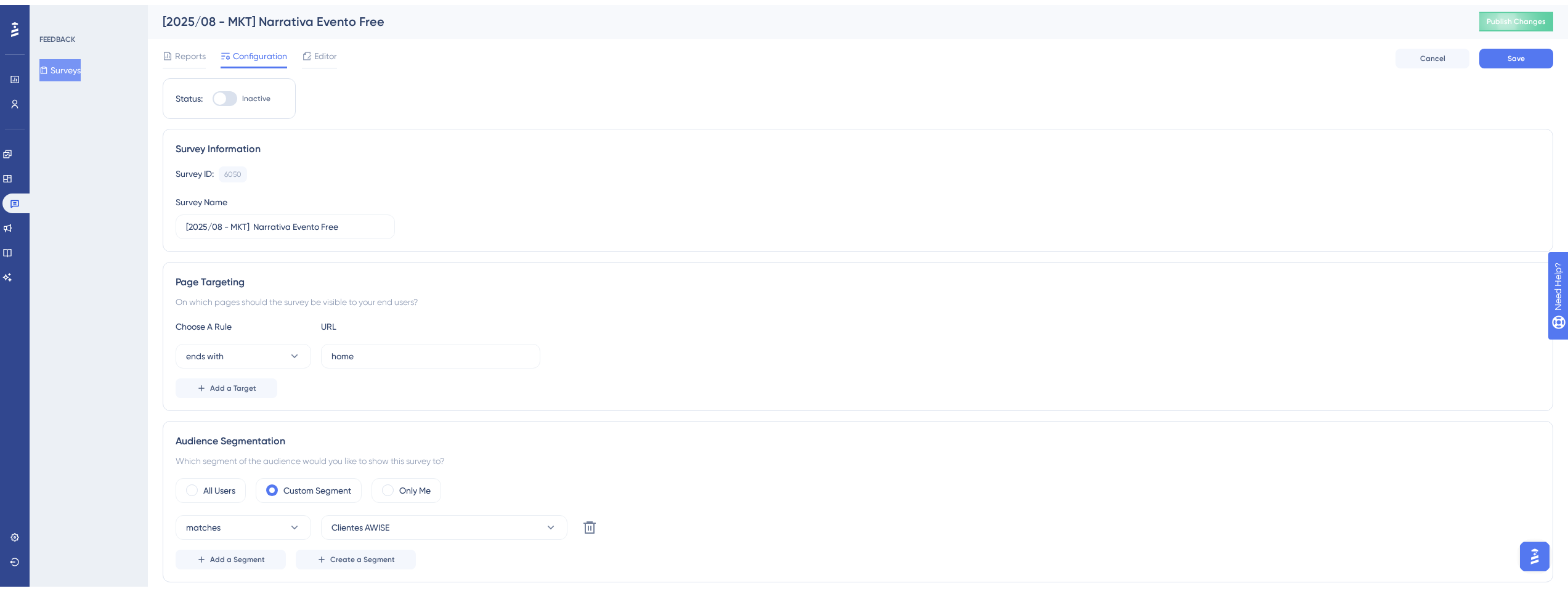
scroll to position [0, 0]
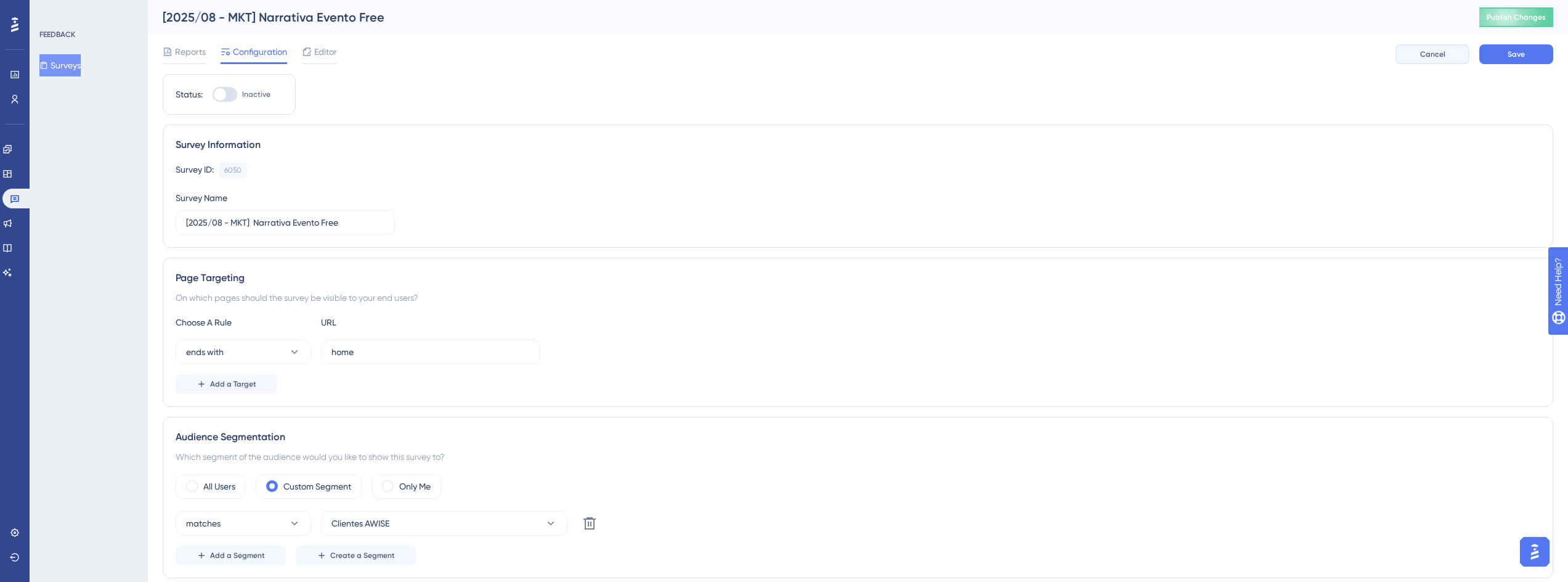
click at [1426, 55] on span "Cancel" at bounding box center [1432, 54] width 25 height 10
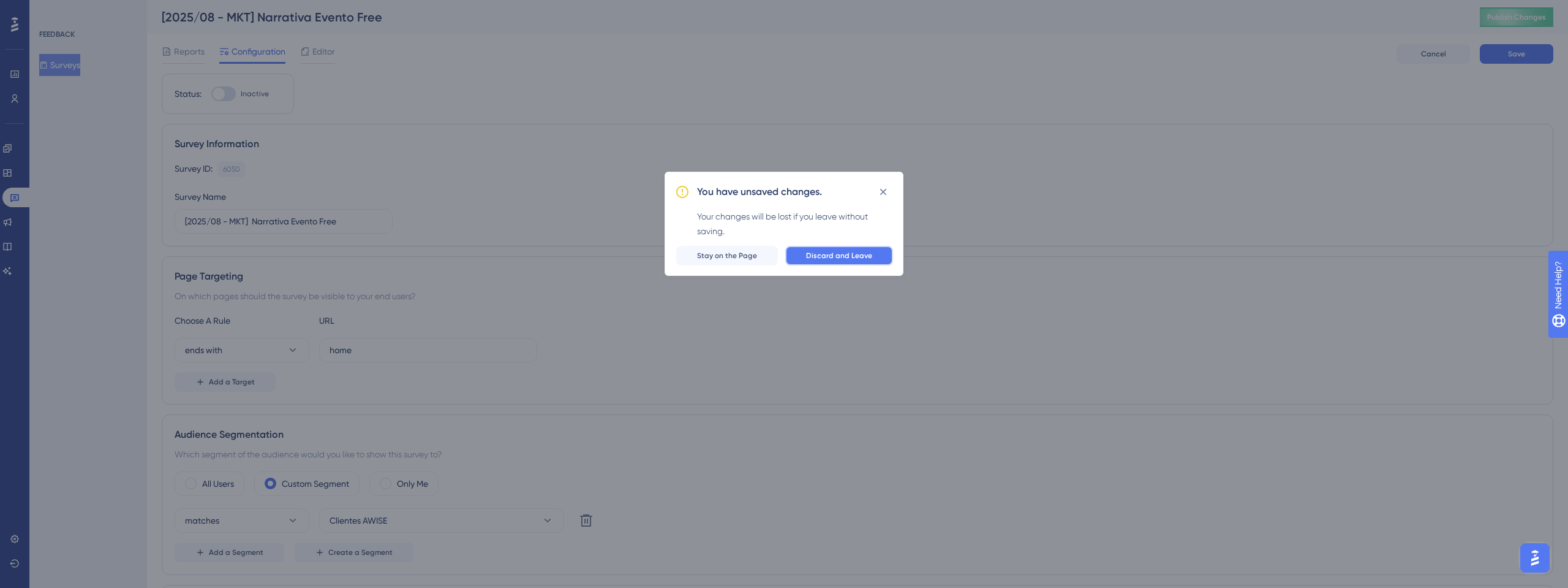
click at [827, 254] on span "Discard and Leave" at bounding box center [839, 255] width 66 height 10
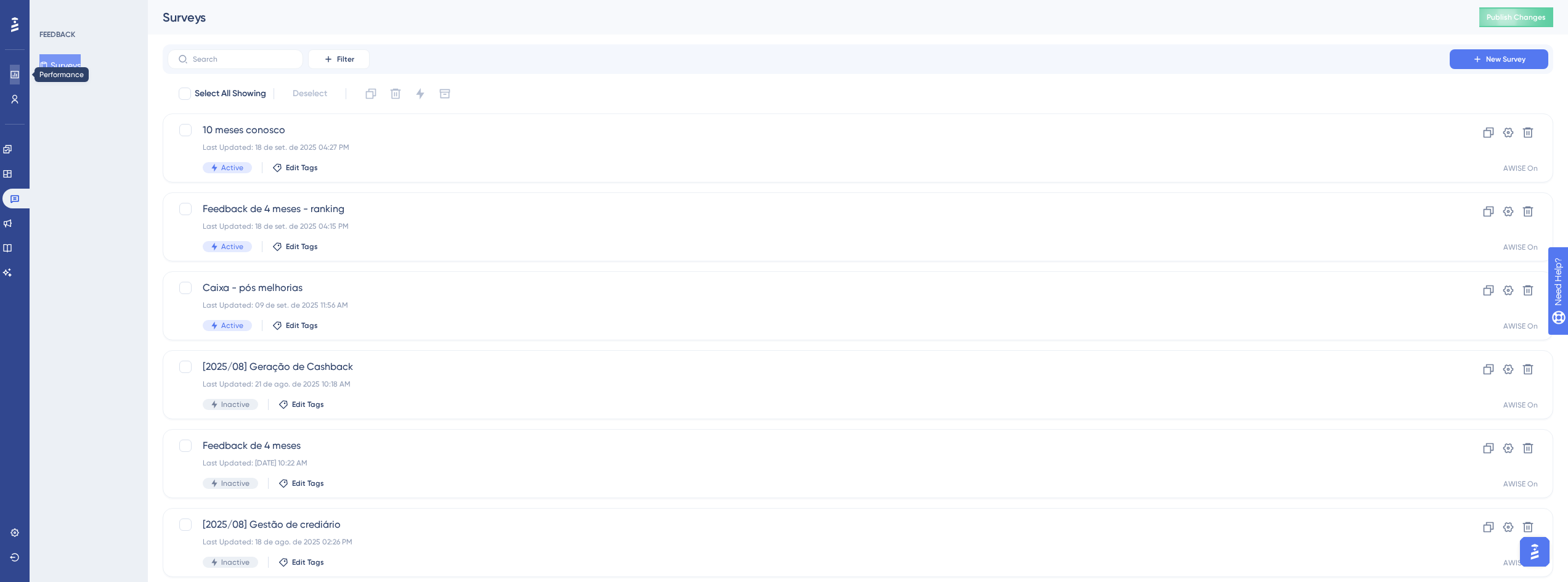
click at [19, 70] on icon at bounding box center [14, 74] width 10 height 10
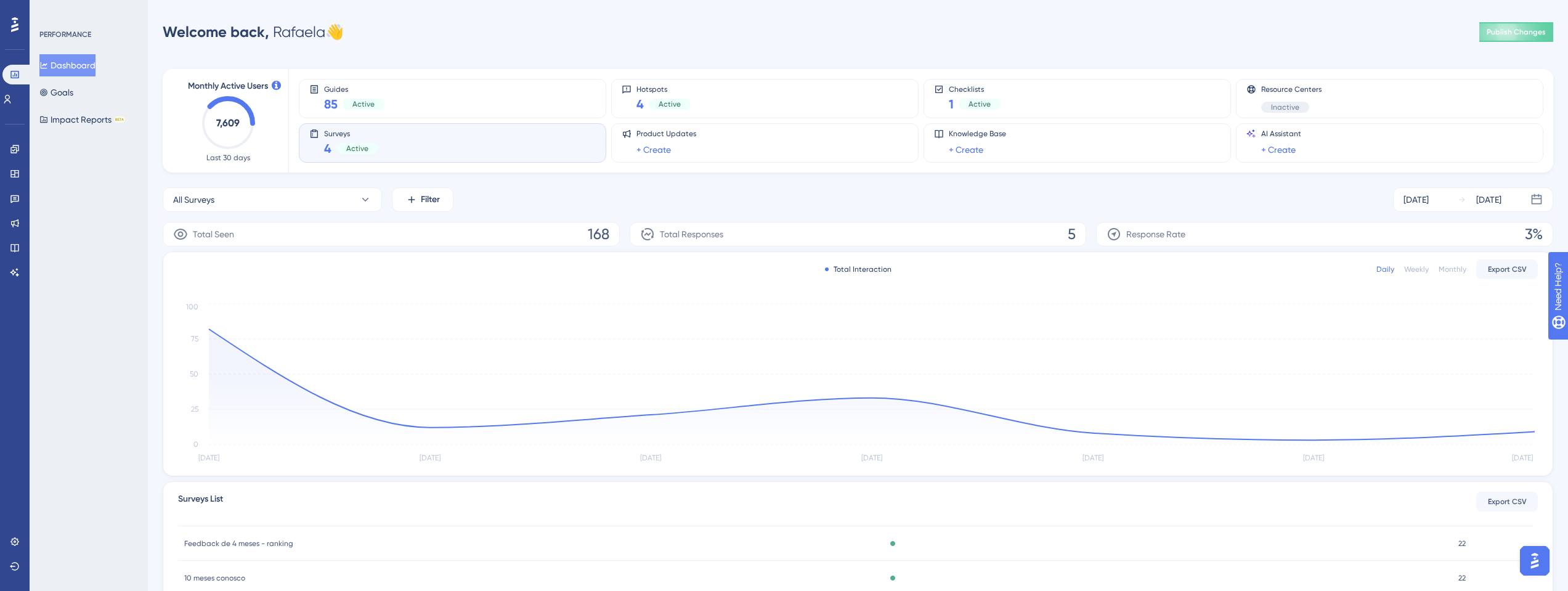
click at [11, 28] on icon at bounding box center [15, 24] width 8 height 16
